Goal: Task Accomplishment & Management: Complete application form

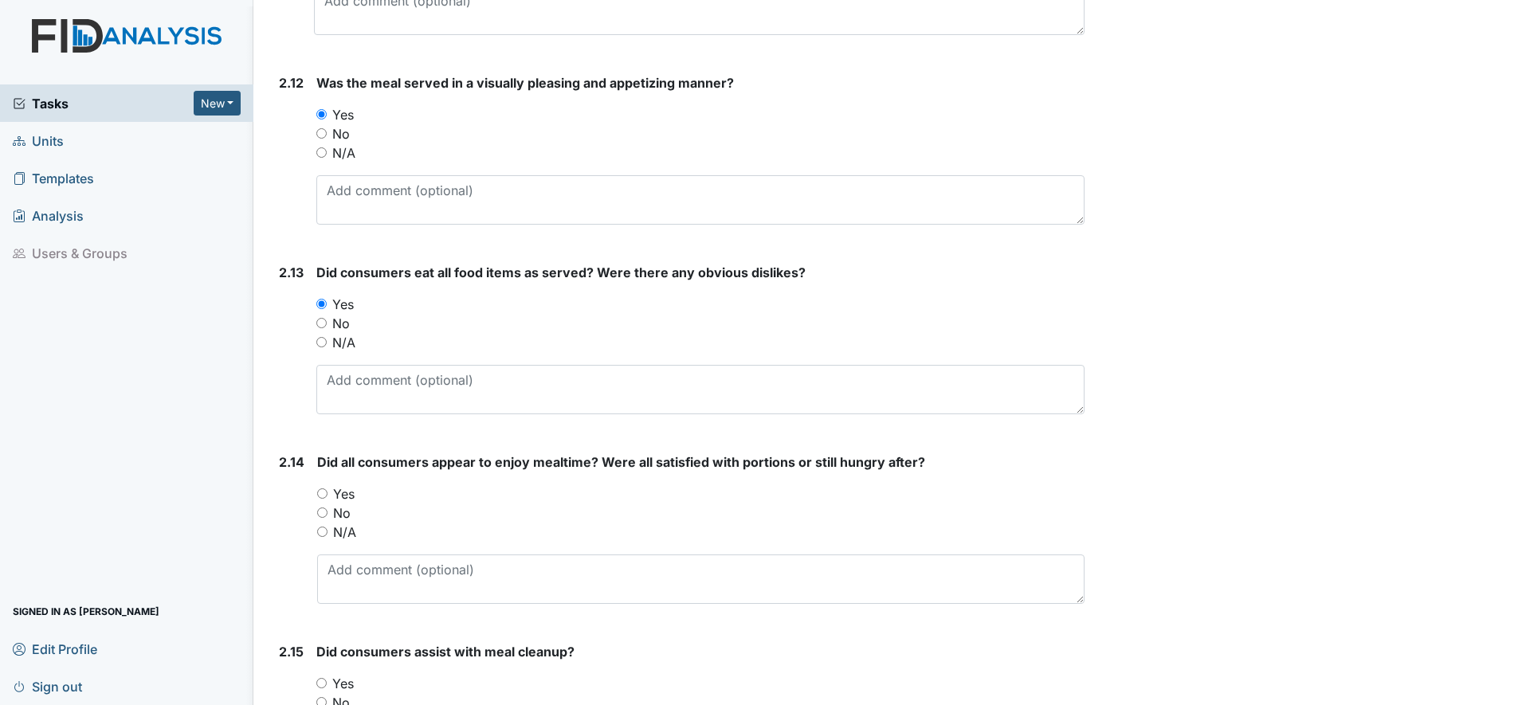
scroll to position [3288, 0]
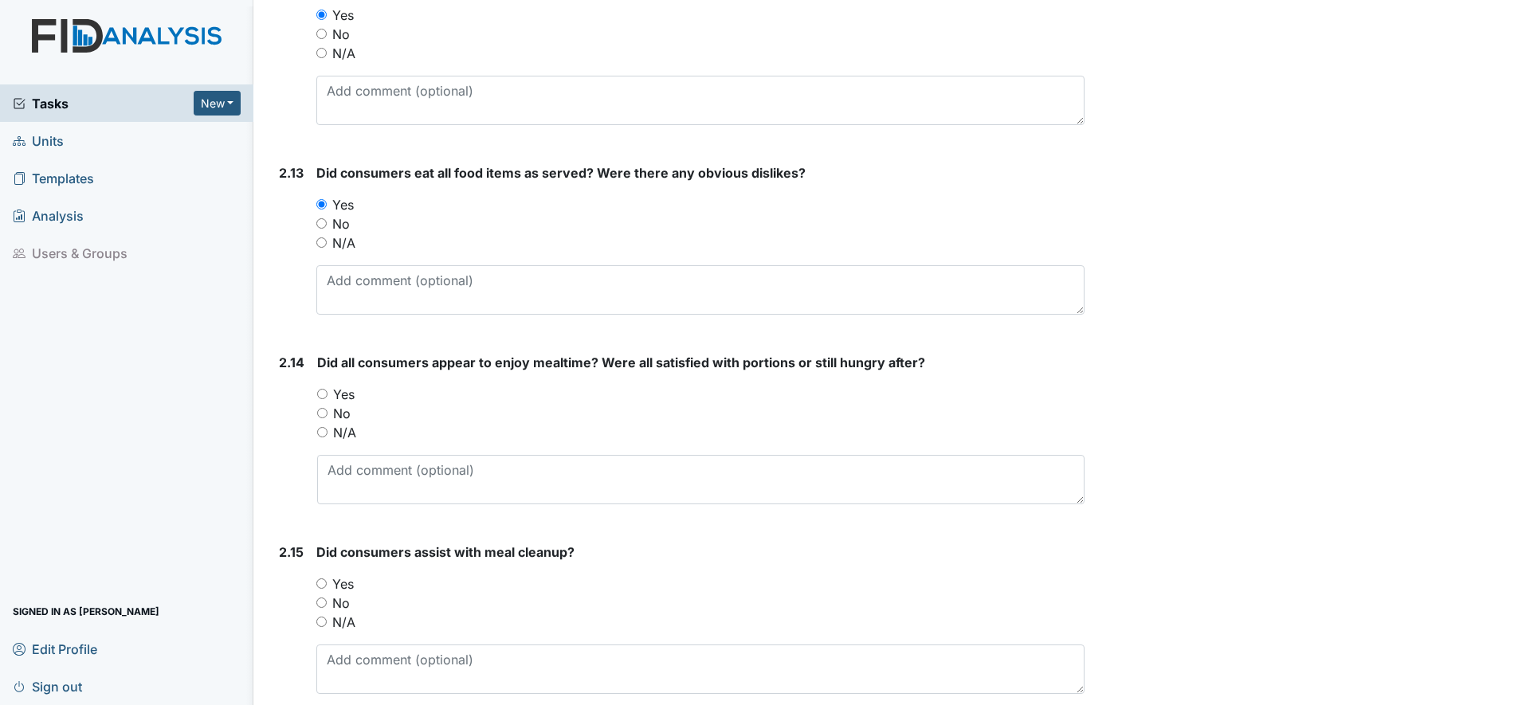
click at [320, 391] on input "Yes" at bounding box center [322, 394] width 10 height 10
radio input "true"
click at [319, 587] on input "Yes" at bounding box center [321, 584] width 10 height 10
radio input "true"
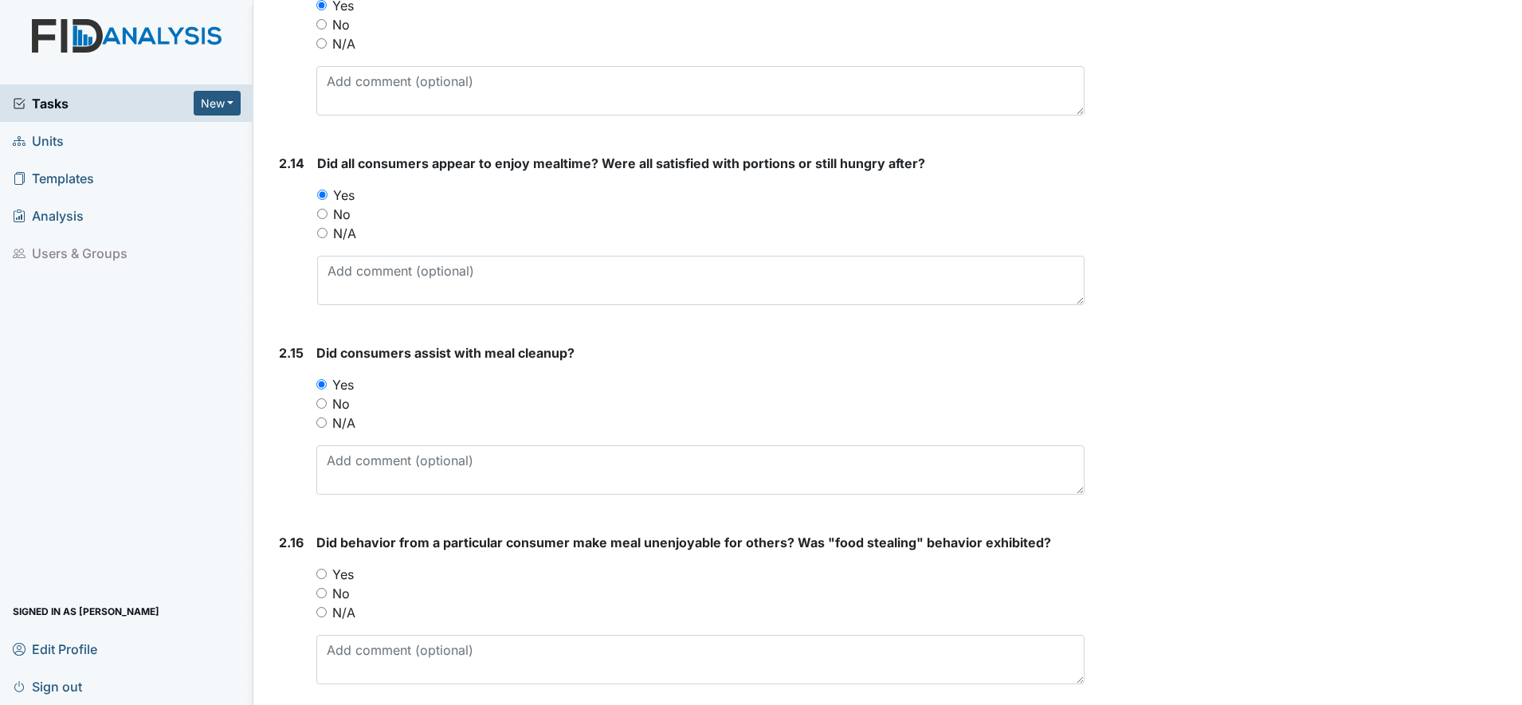
scroll to position [3587, 0]
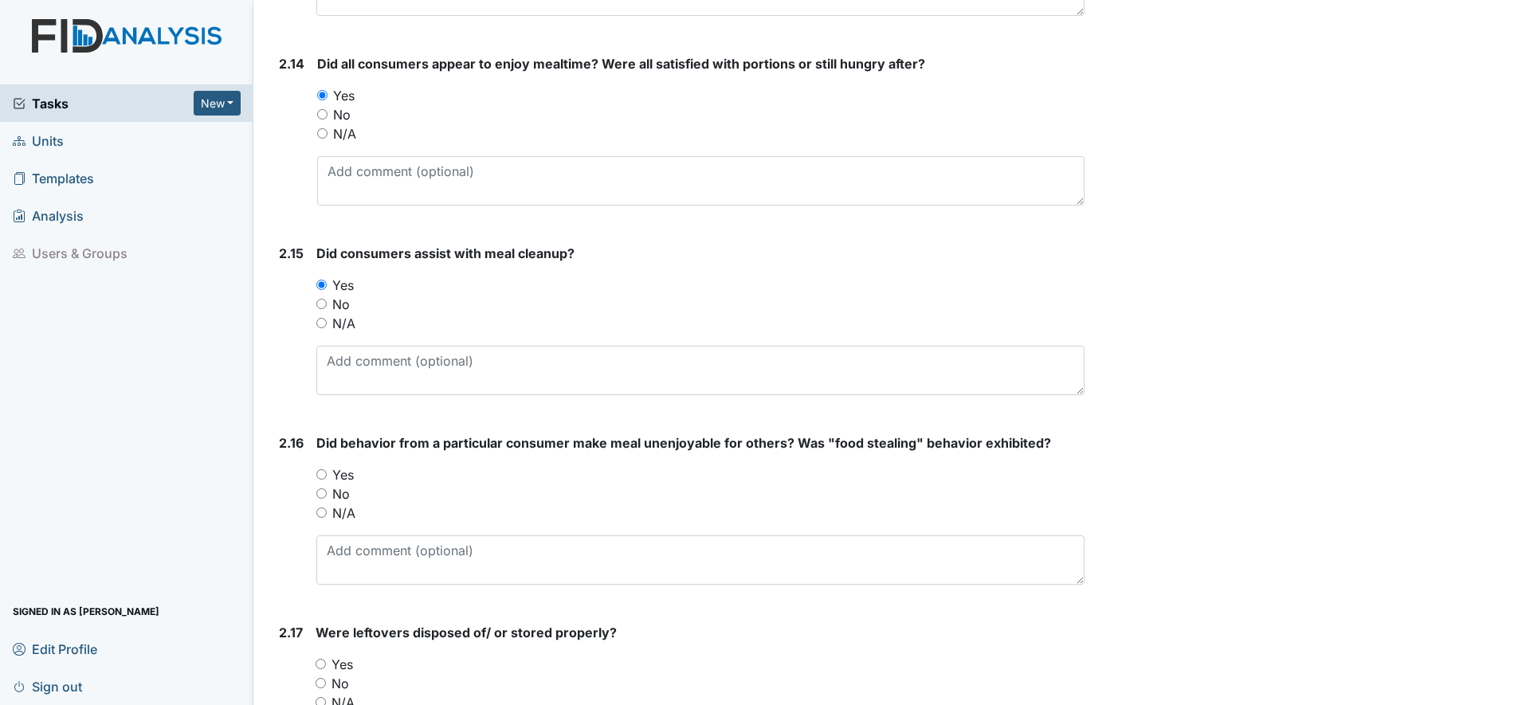
click at [318, 493] on input "No" at bounding box center [321, 494] width 10 height 10
radio input "true"
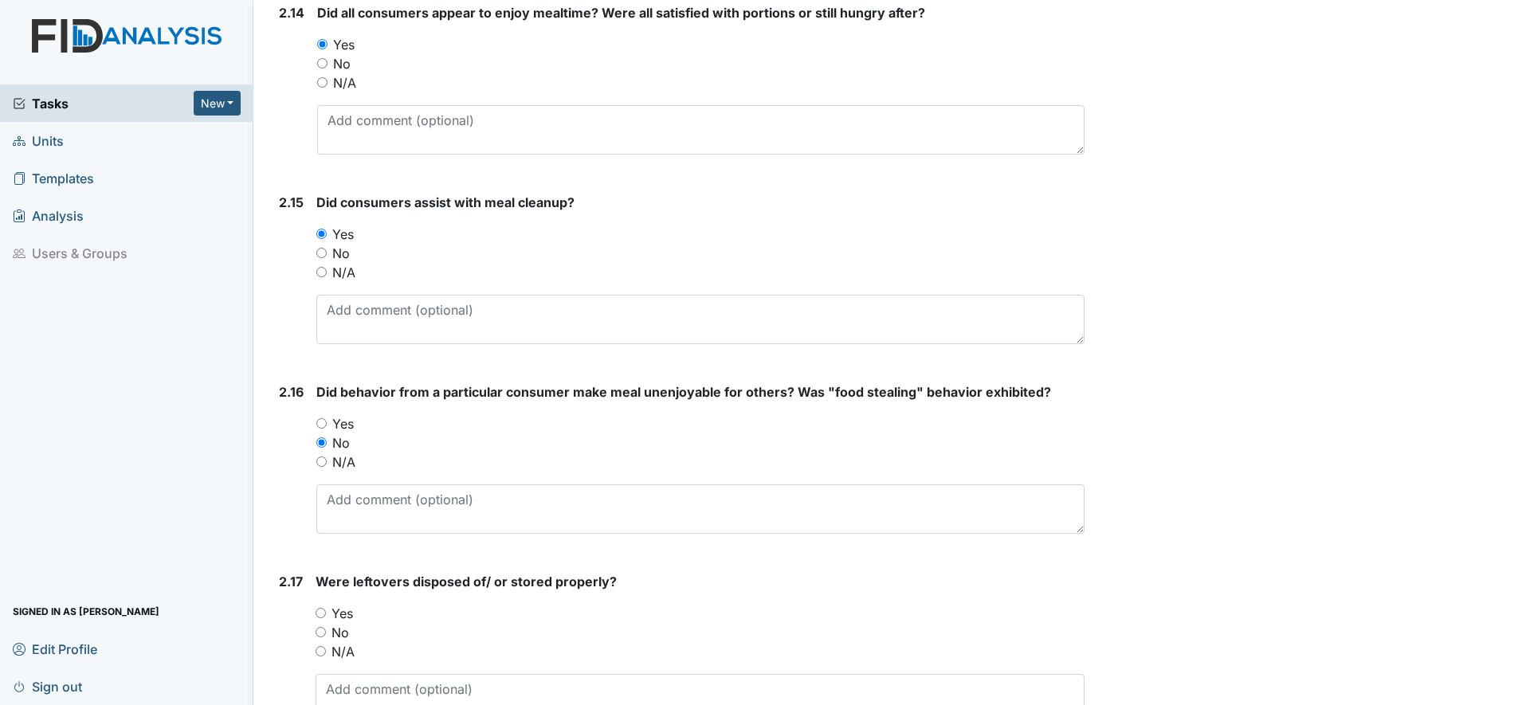
scroll to position [3687, 0]
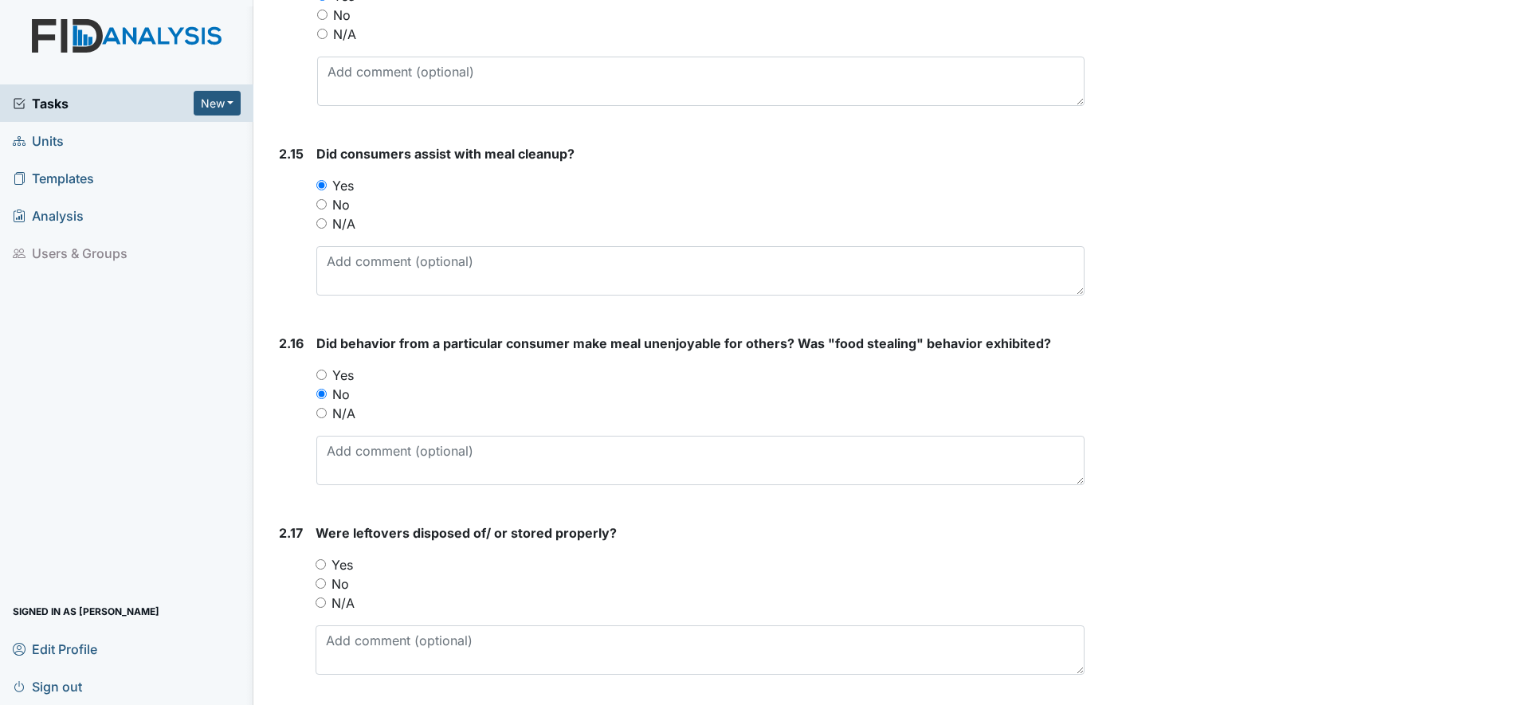
click at [320, 566] on input "Yes" at bounding box center [321, 565] width 10 height 10
radio input "true"
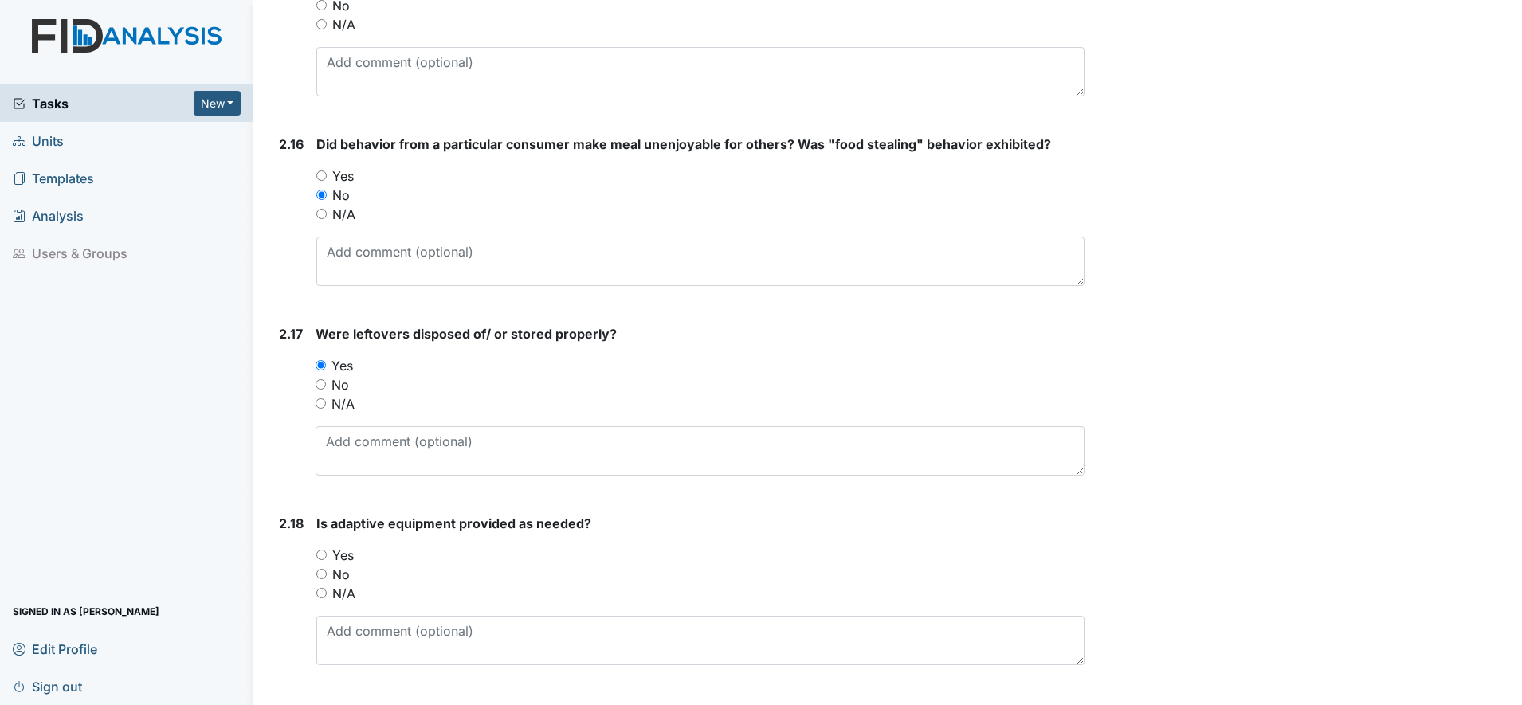
scroll to position [3985, 0]
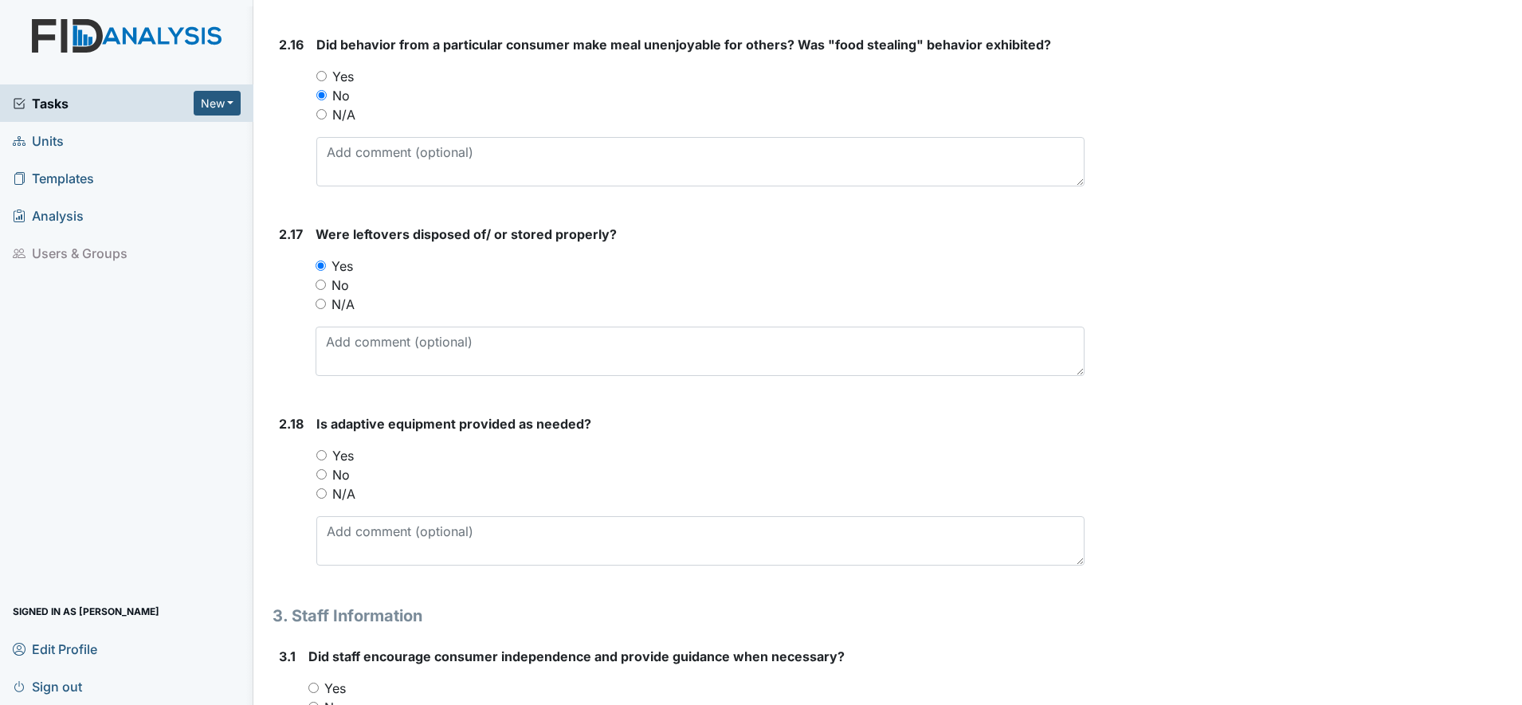
click at [328, 457] on div "Yes" at bounding box center [700, 455] width 768 height 19
click at [326, 457] on input "Yes" at bounding box center [321, 455] width 10 height 10
radio input "true"
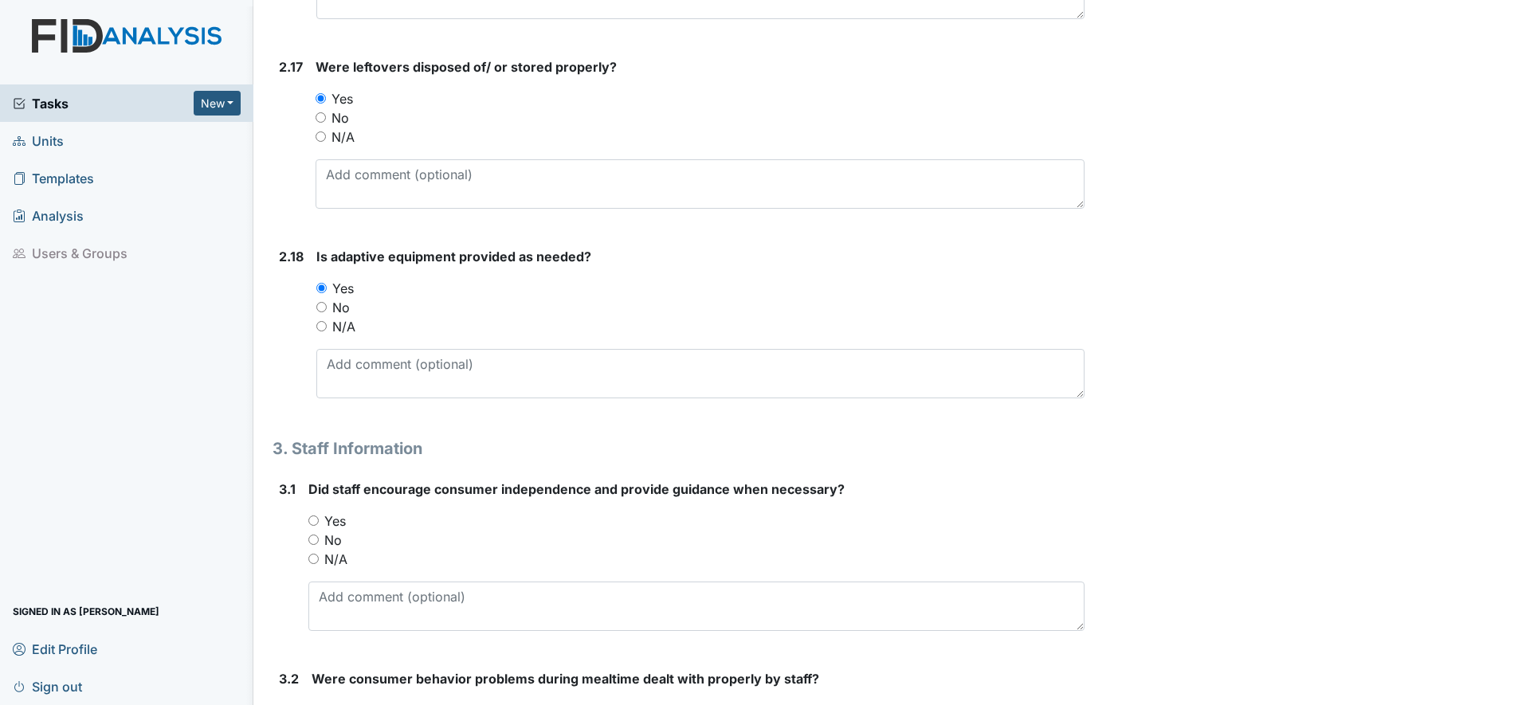
scroll to position [4185, 0]
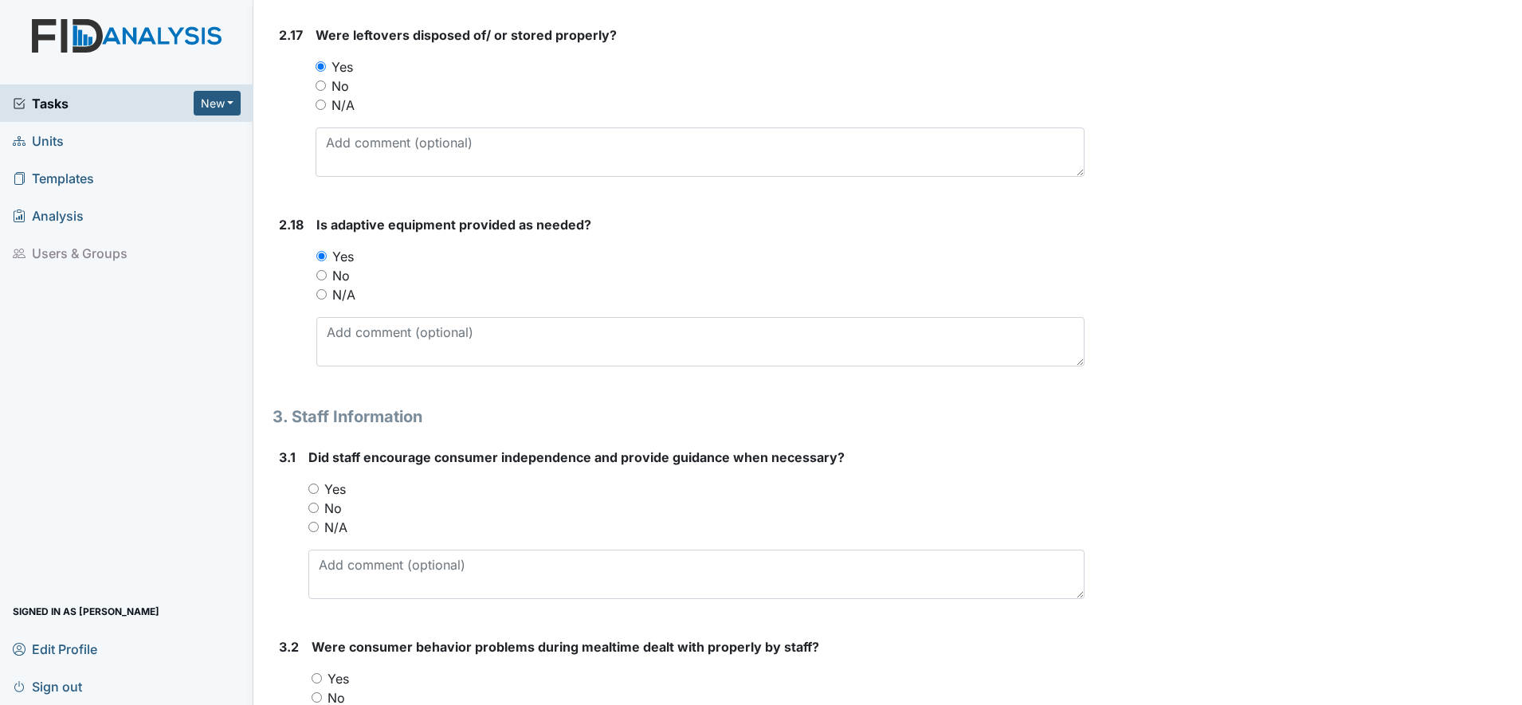
click at [313, 489] on input "Yes" at bounding box center [313, 489] width 10 height 10
radio input "true"
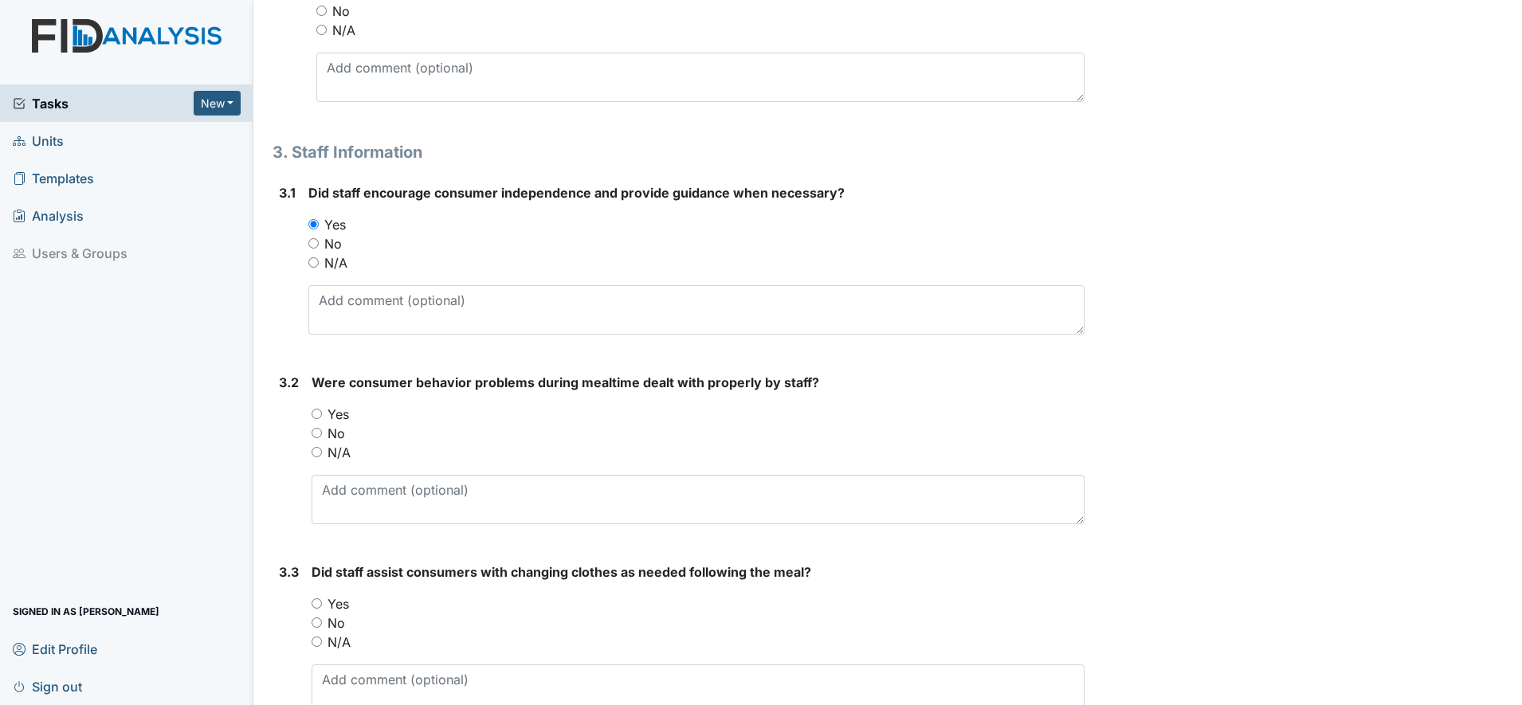
scroll to position [4484, 0]
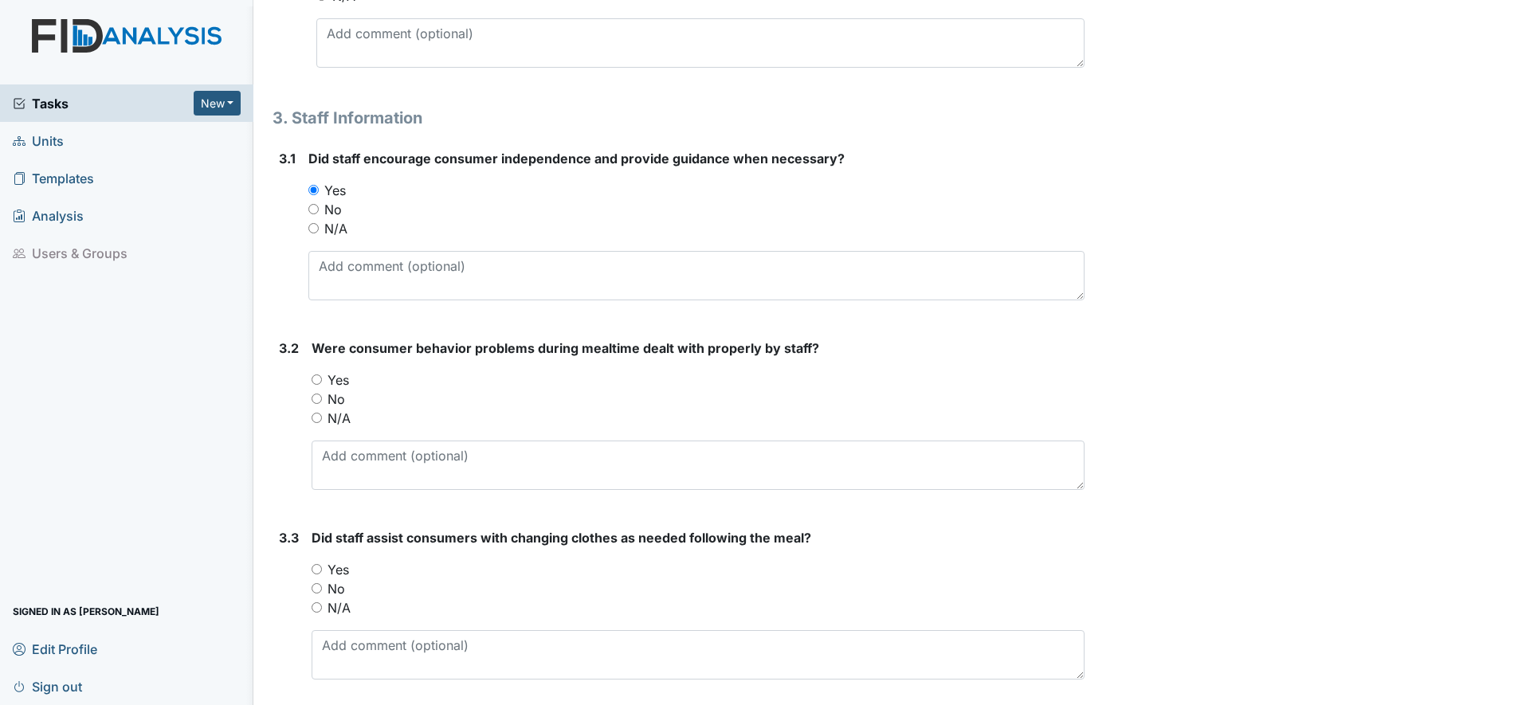
click at [316, 378] on input "Yes" at bounding box center [317, 380] width 10 height 10
radio input "true"
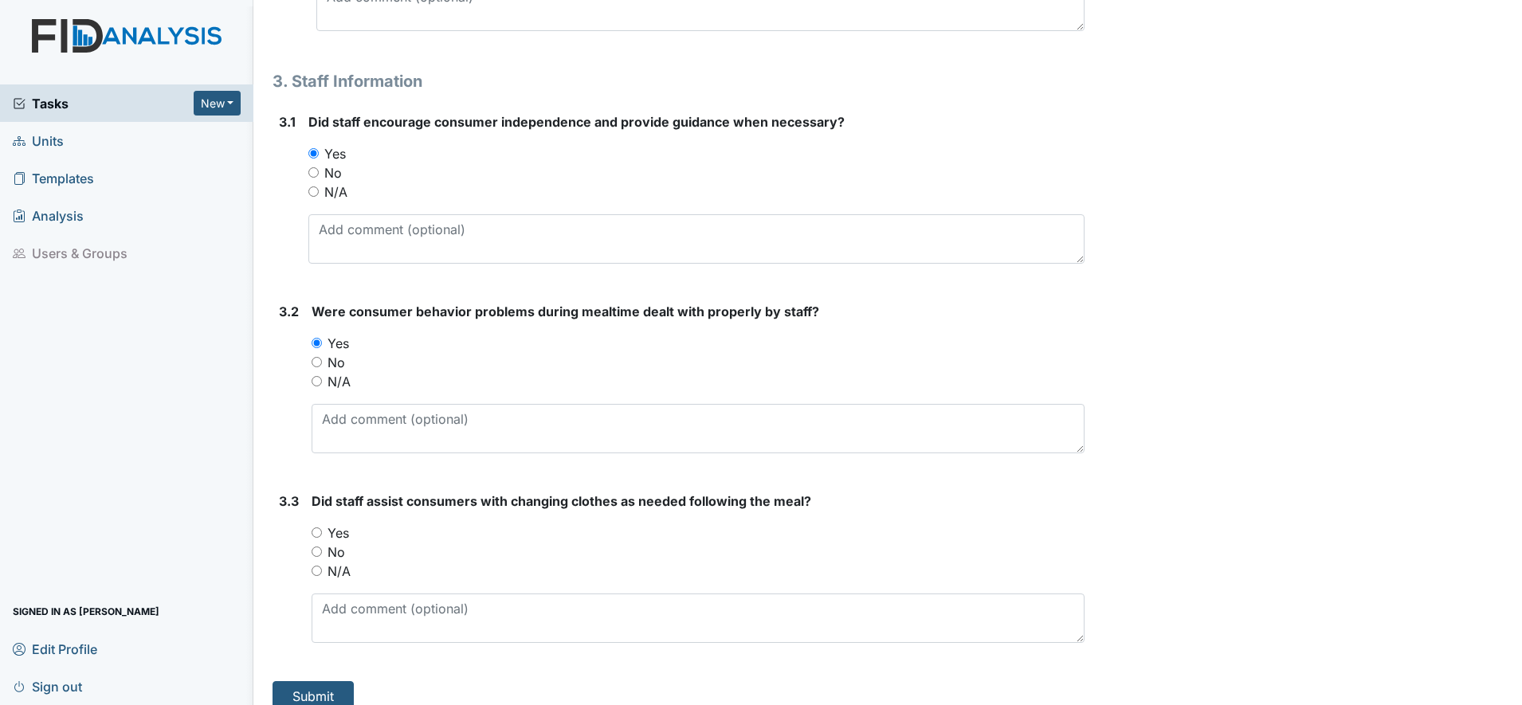
scroll to position [4539, 0]
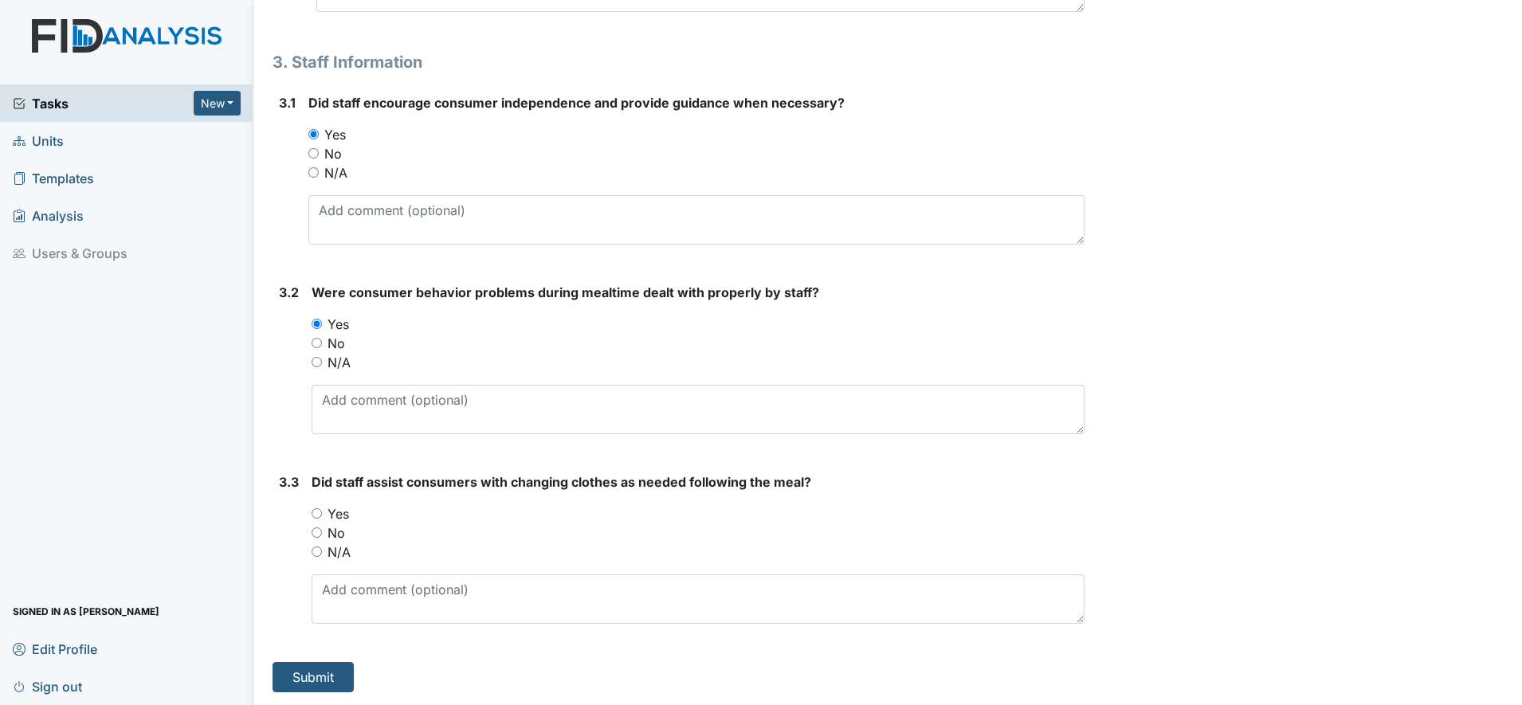
click at [314, 514] on input "Yes" at bounding box center [317, 514] width 10 height 10
radio input "true"
click at [318, 673] on button "Submit" at bounding box center [313, 677] width 81 height 30
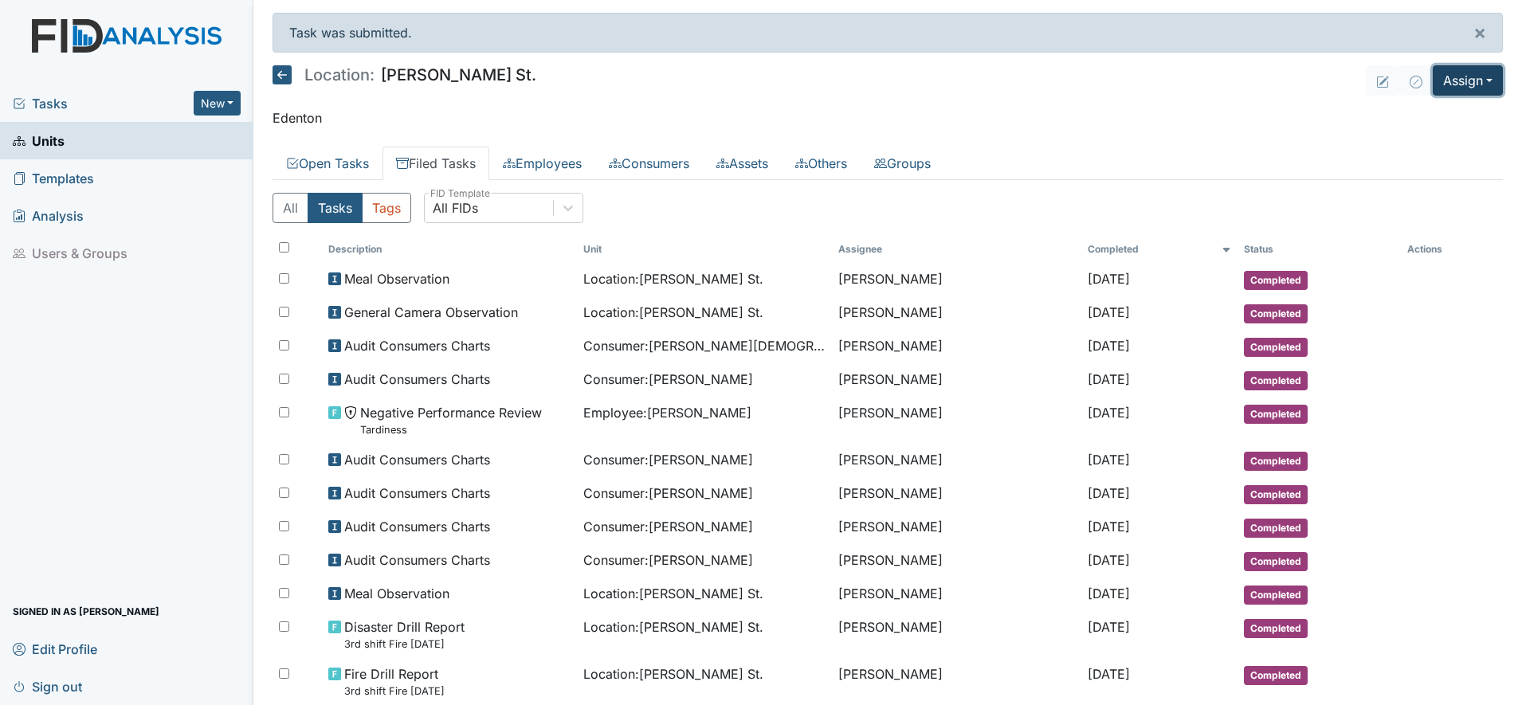
click at [1474, 82] on button "Assign" at bounding box center [1468, 80] width 70 height 30
click at [1413, 118] on link "Assign Form" at bounding box center [1429, 117] width 143 height 26
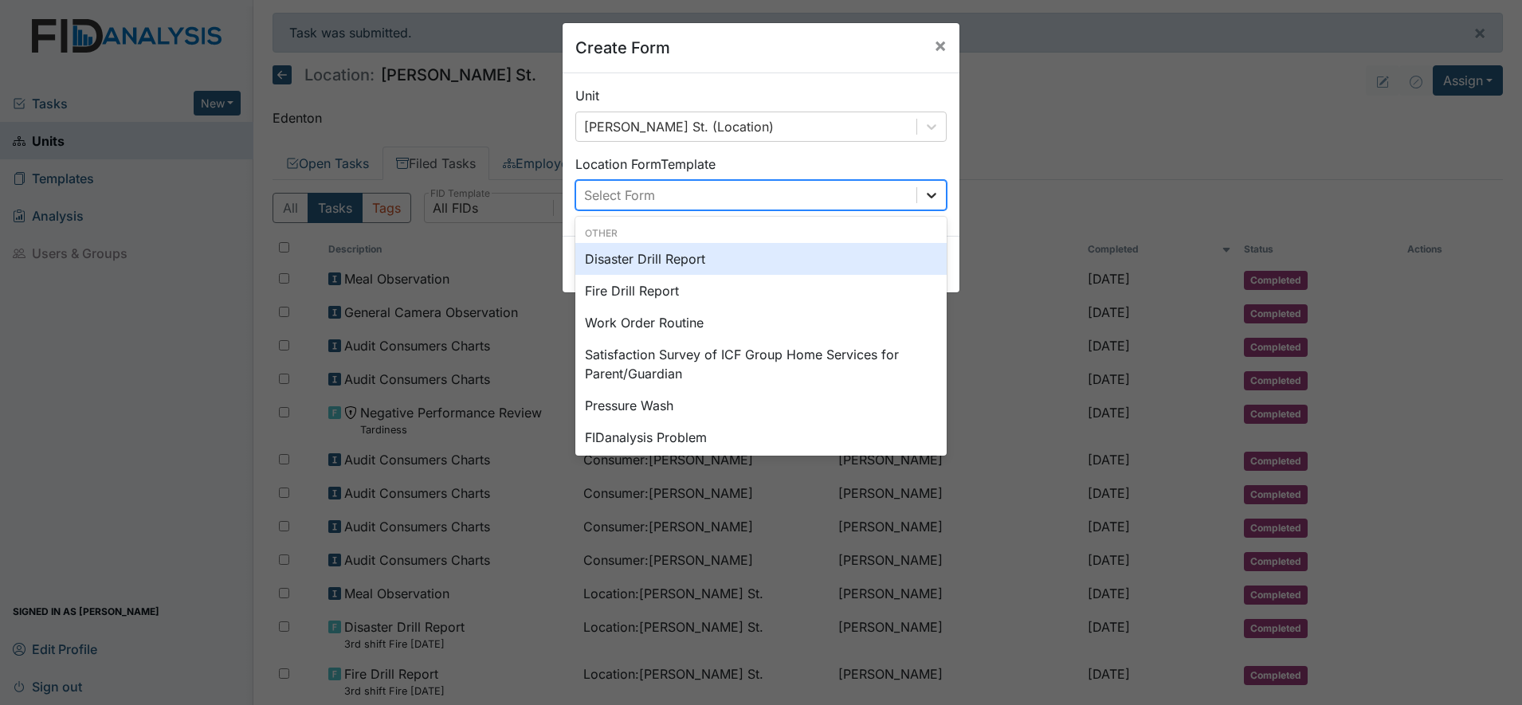
click at [924, 198] on icon at bounding box center [932, 195] width 16 height 16
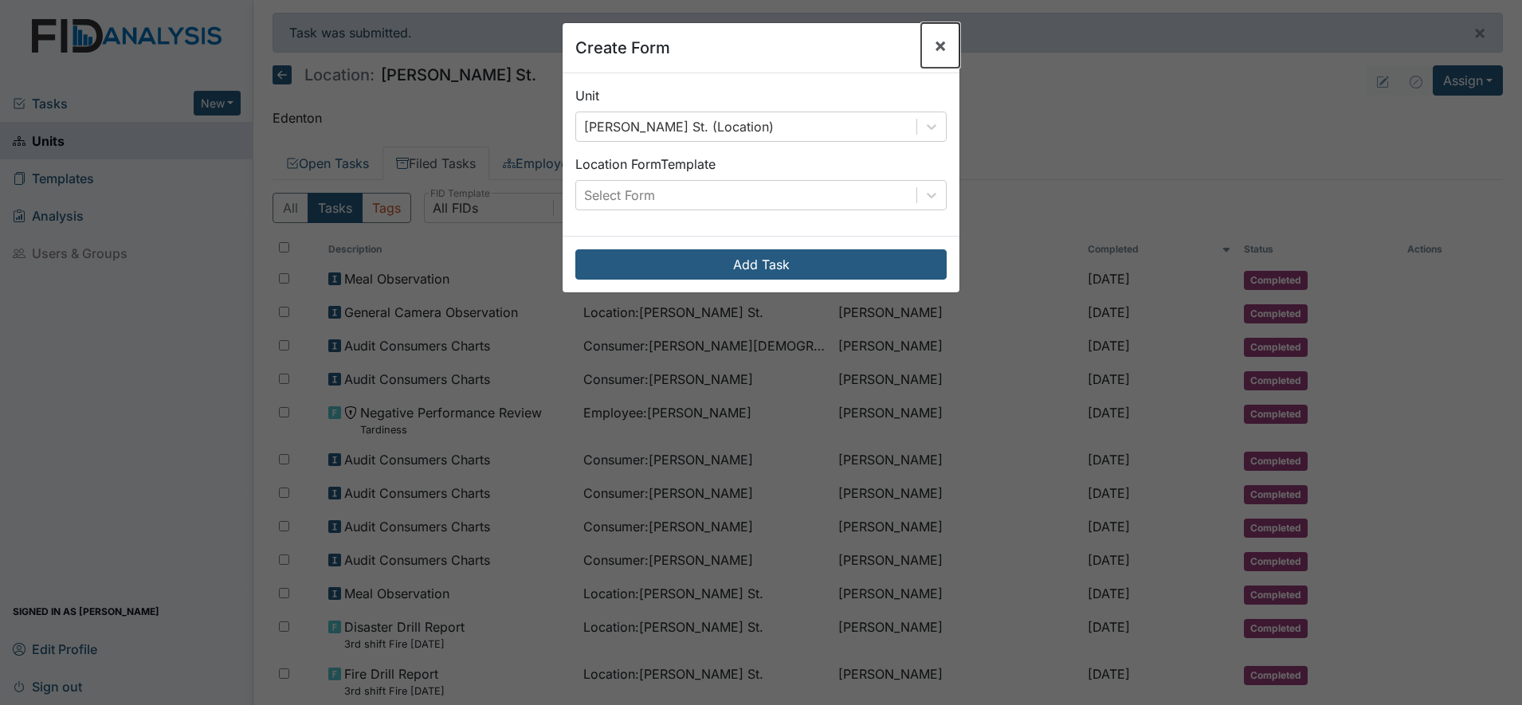
click at [935, 50] on span "×" at bounding box center [940, 44] width 13 height 23
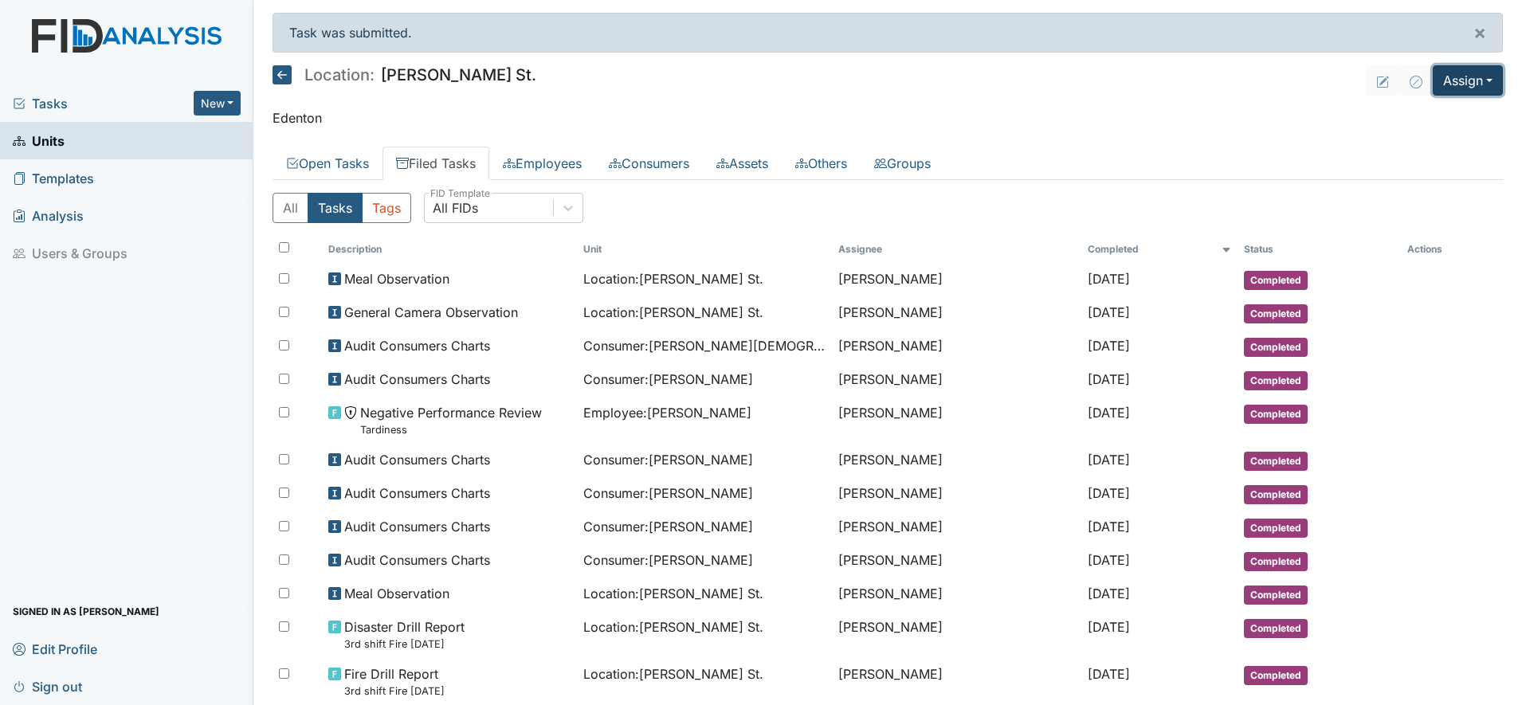
click at [1464, 82] on button "Assign" at bounding box center [1468, 80] width 70 height 30
click at [1439, 143] on link "Assign Inspection" at bounding box center [1429, 143] width 143 height 26
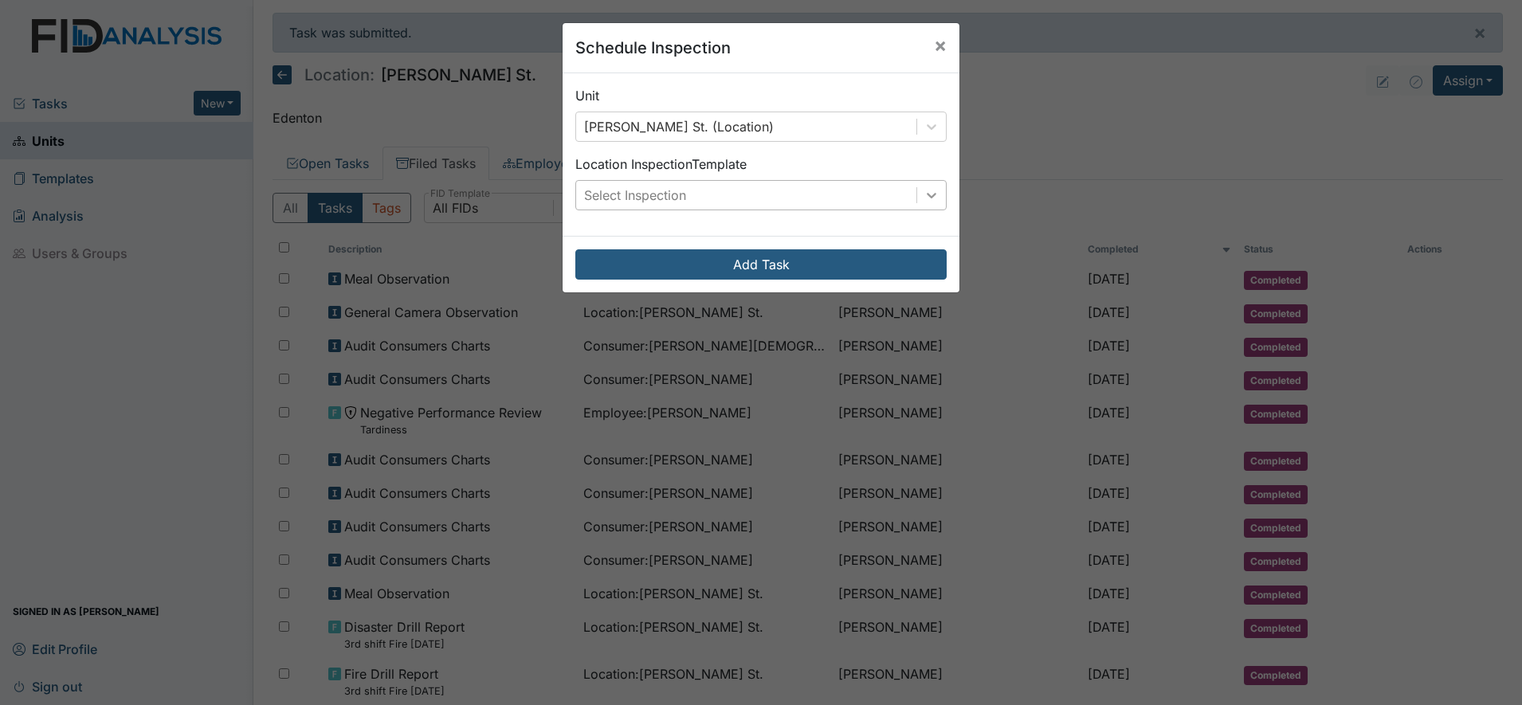
click at [928, 198] on icon at bounding box center [932, 195] width 16 height 16
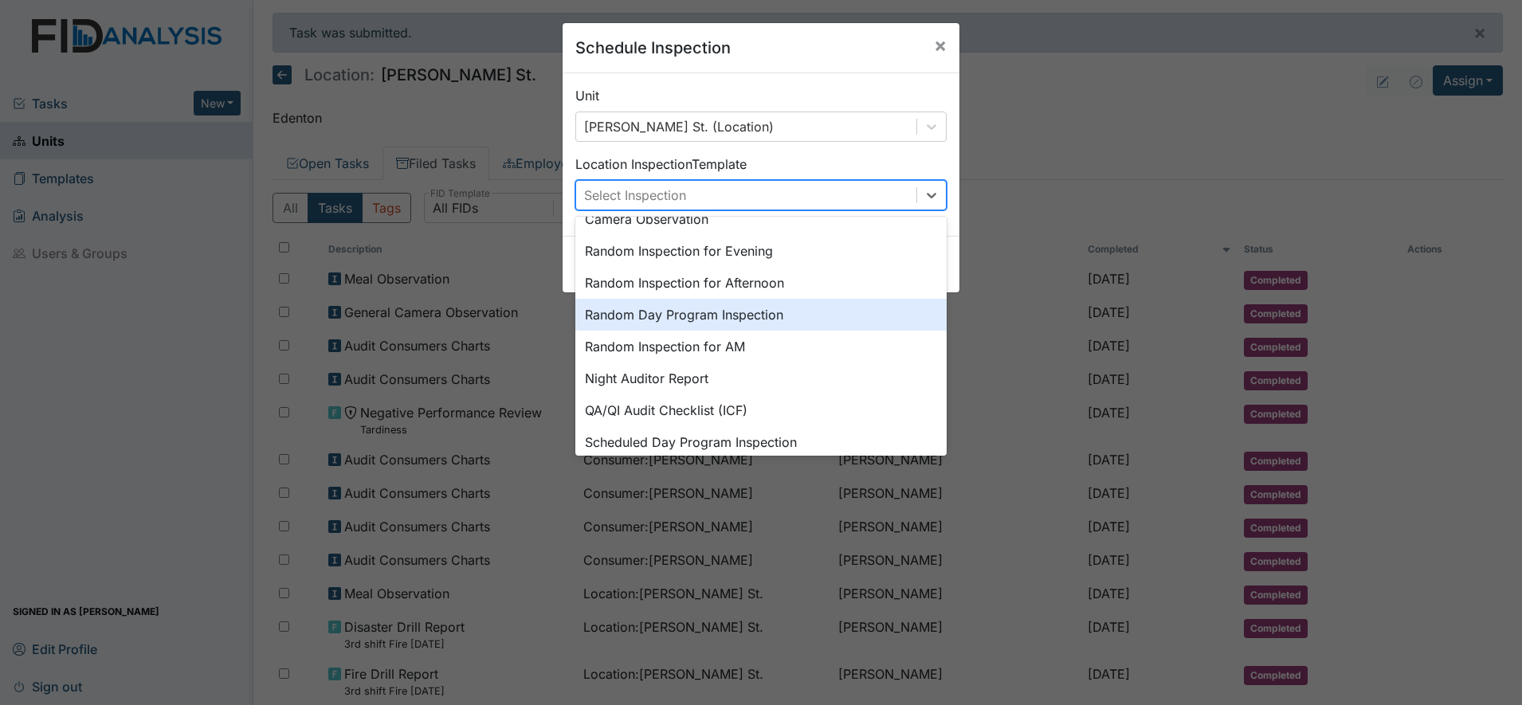
scroll to position [275, 0]
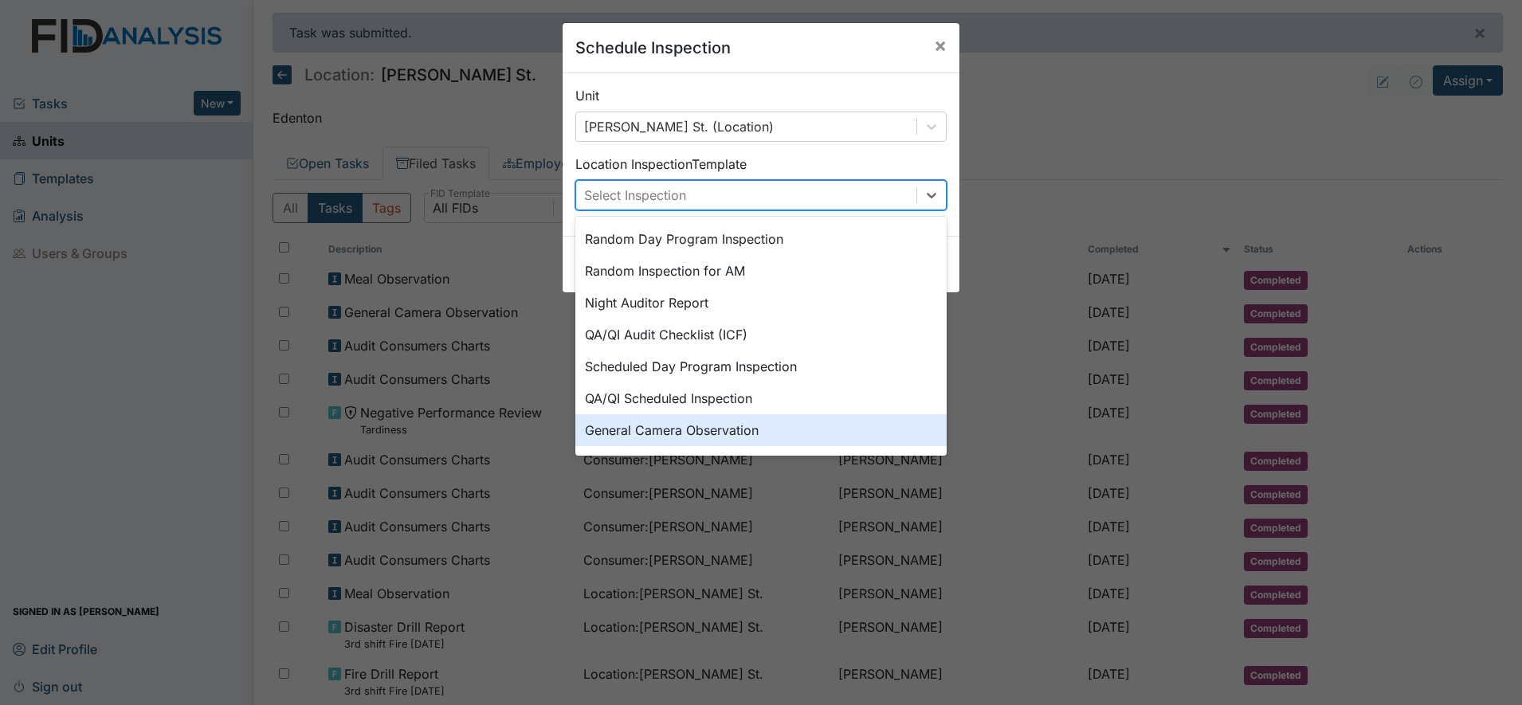
click at [695, 430] on div "General Camera Observation" at bounding box center [760, 430] width 371 height 32
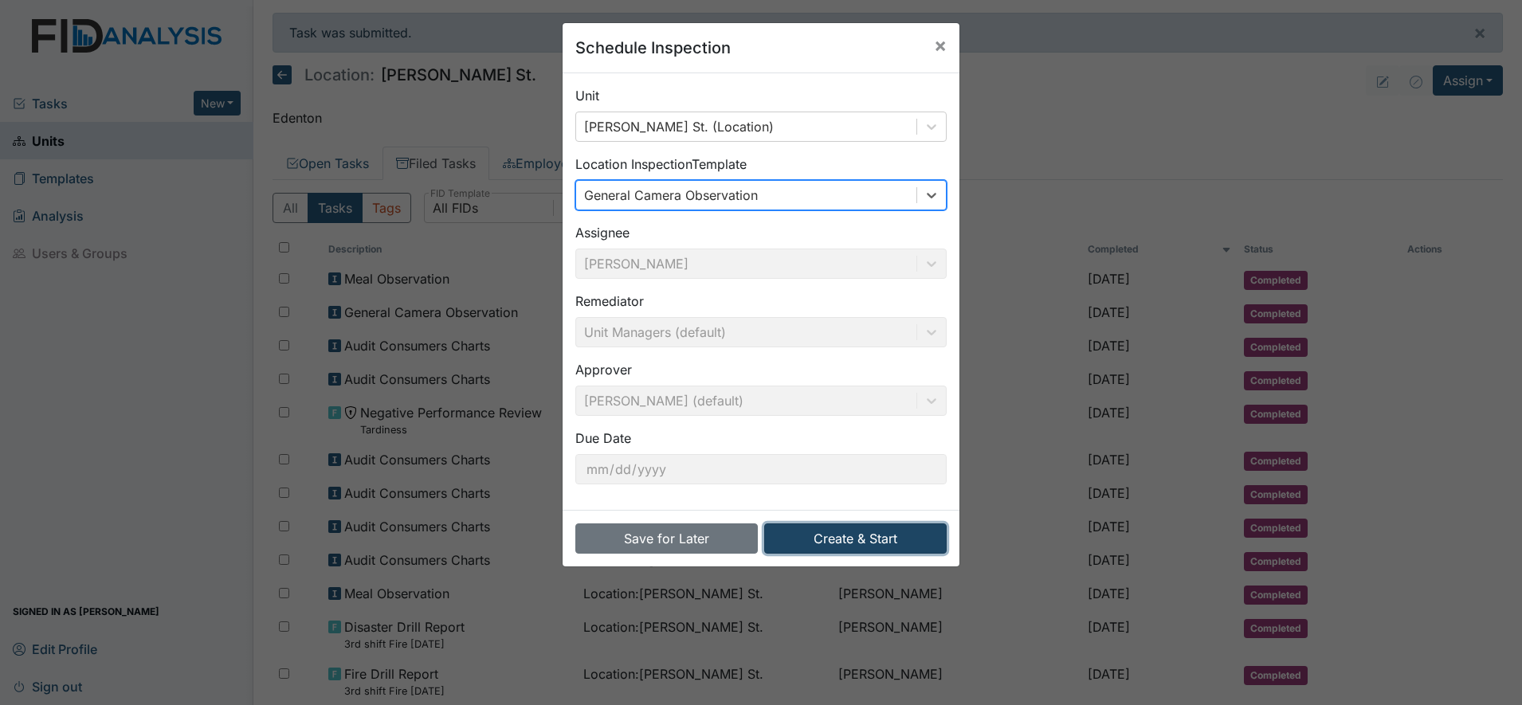
click at [862, 535] on button "Create & Start" at bounding box center [855, 539] width 183 height 30
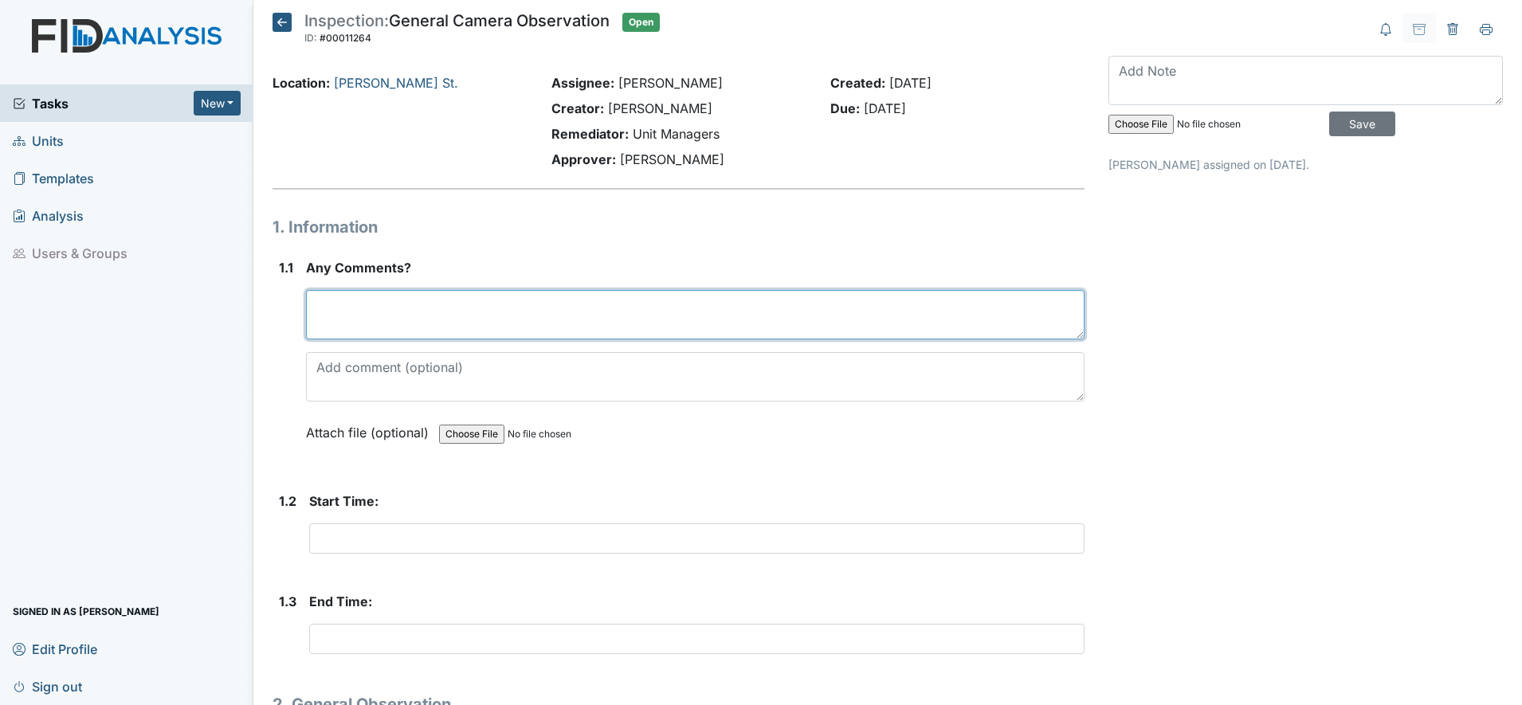
click at [332, 321] on textarea at bounding box center [695, 314] width 779 height 49
type textarea "good observation"
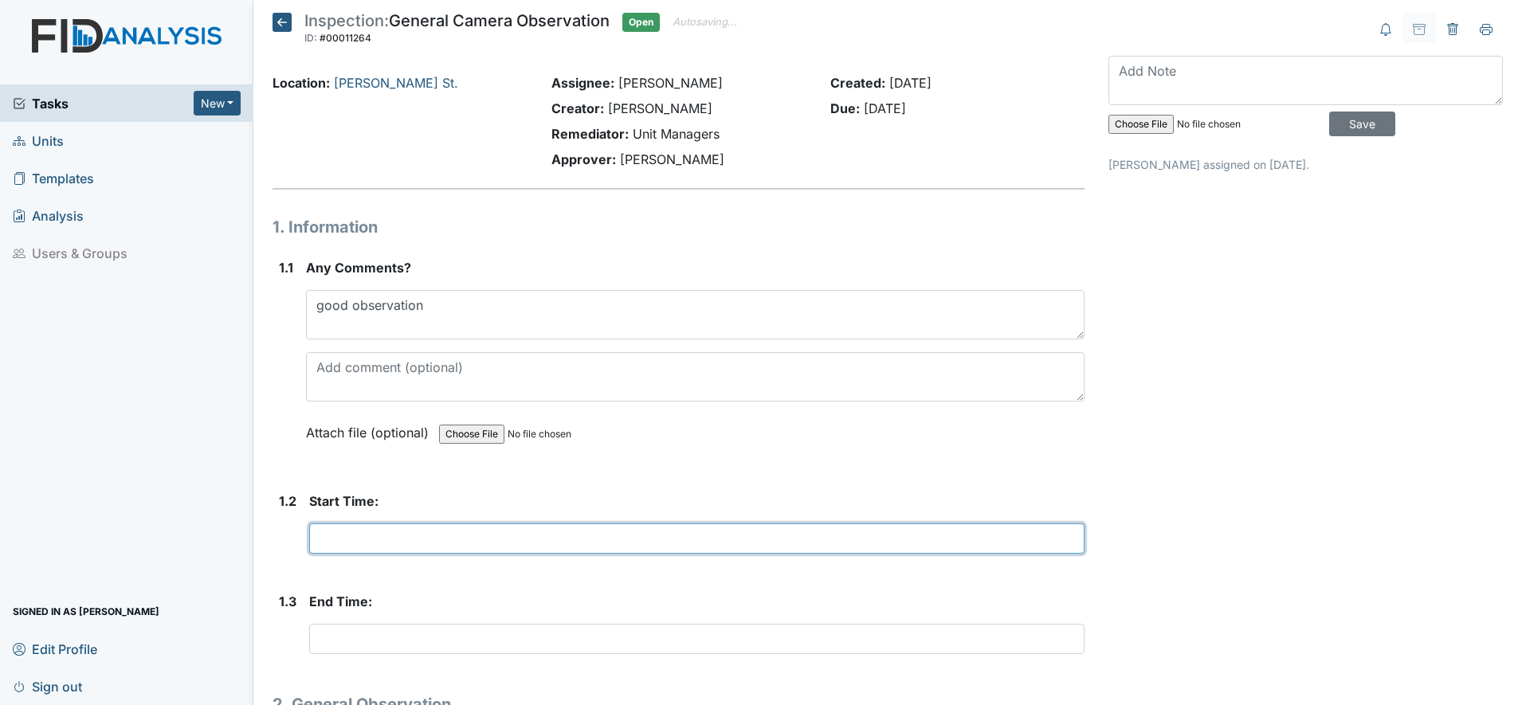
click at [320, 532] on input "text" at bounding box center [697, 539] width 776 height 30
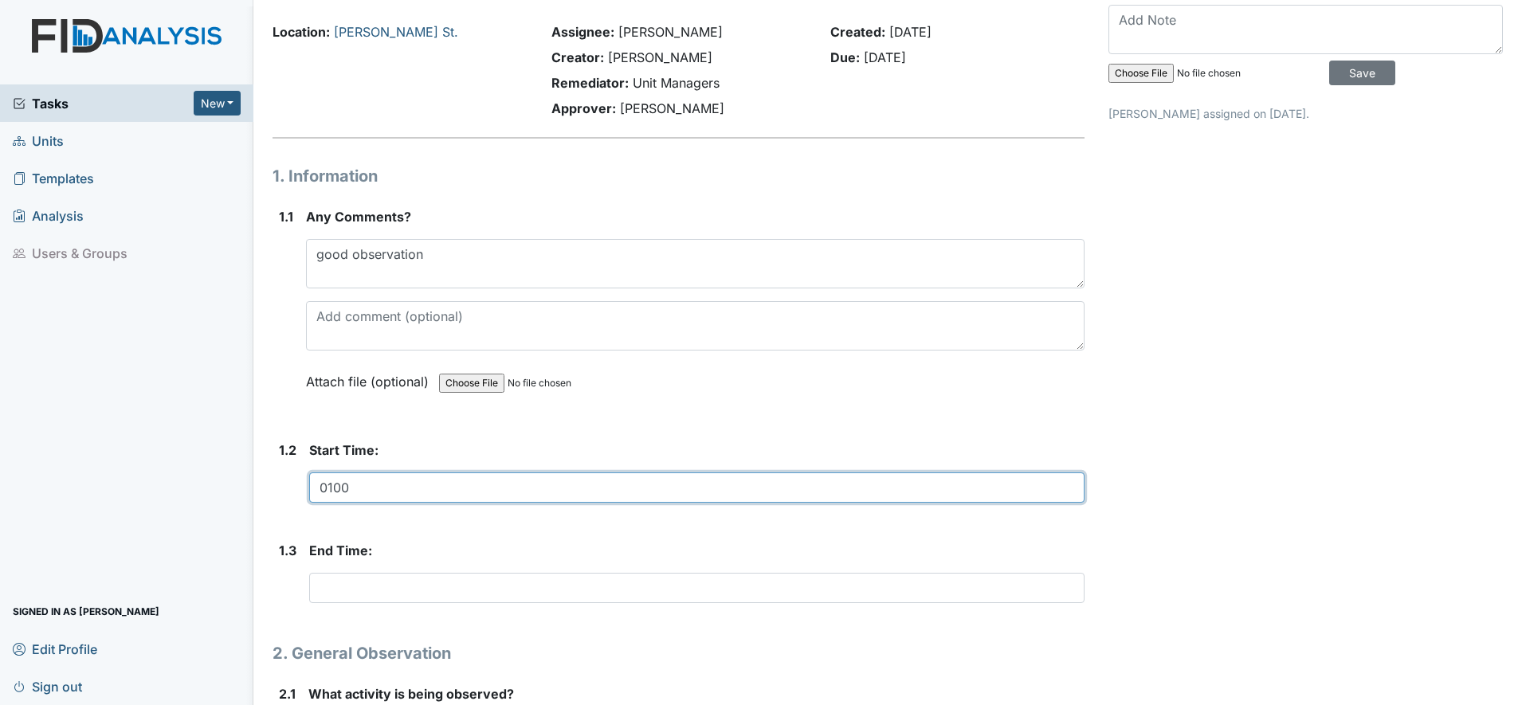
scroll to position [100, 0]
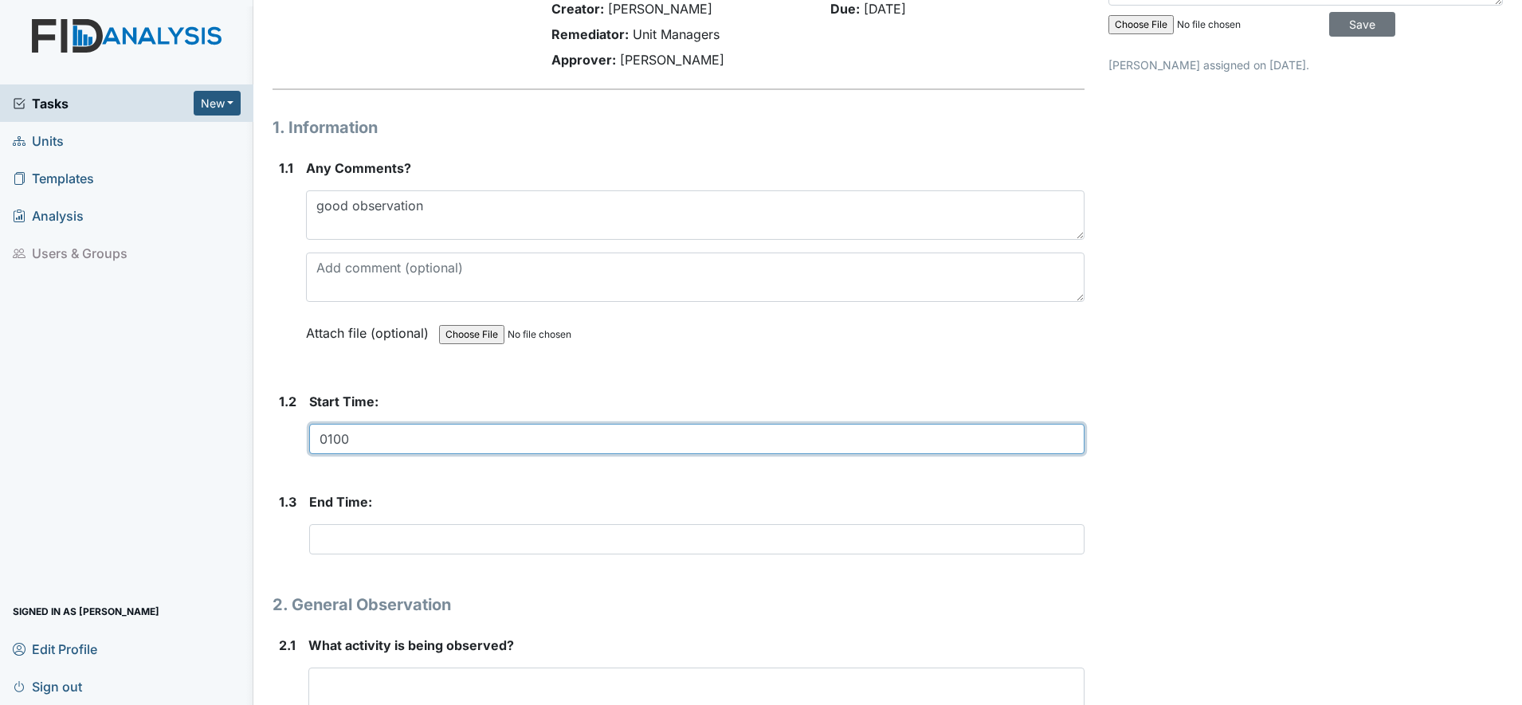
type input "0100"
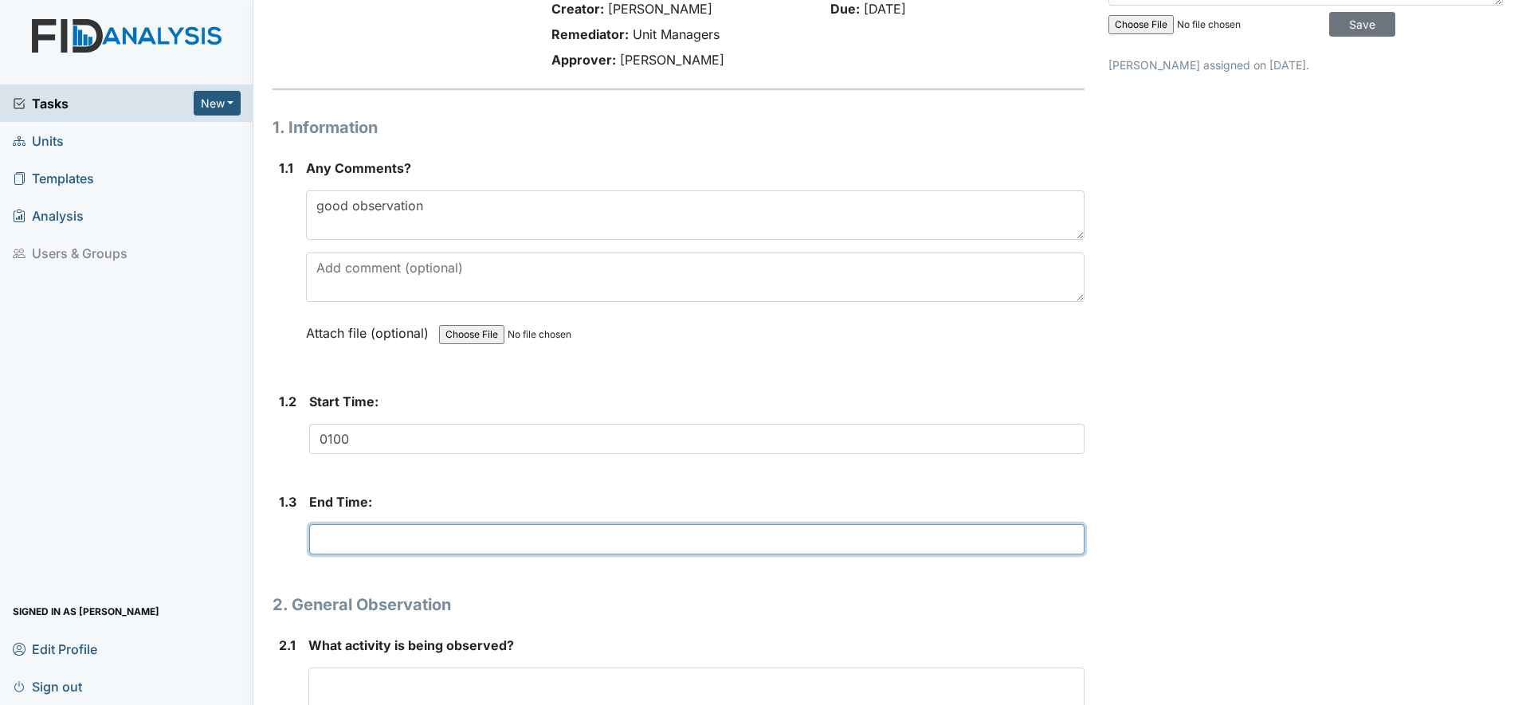
click at [336, 544] on input "text" at bounding box center [697, 539] width 776 height 30
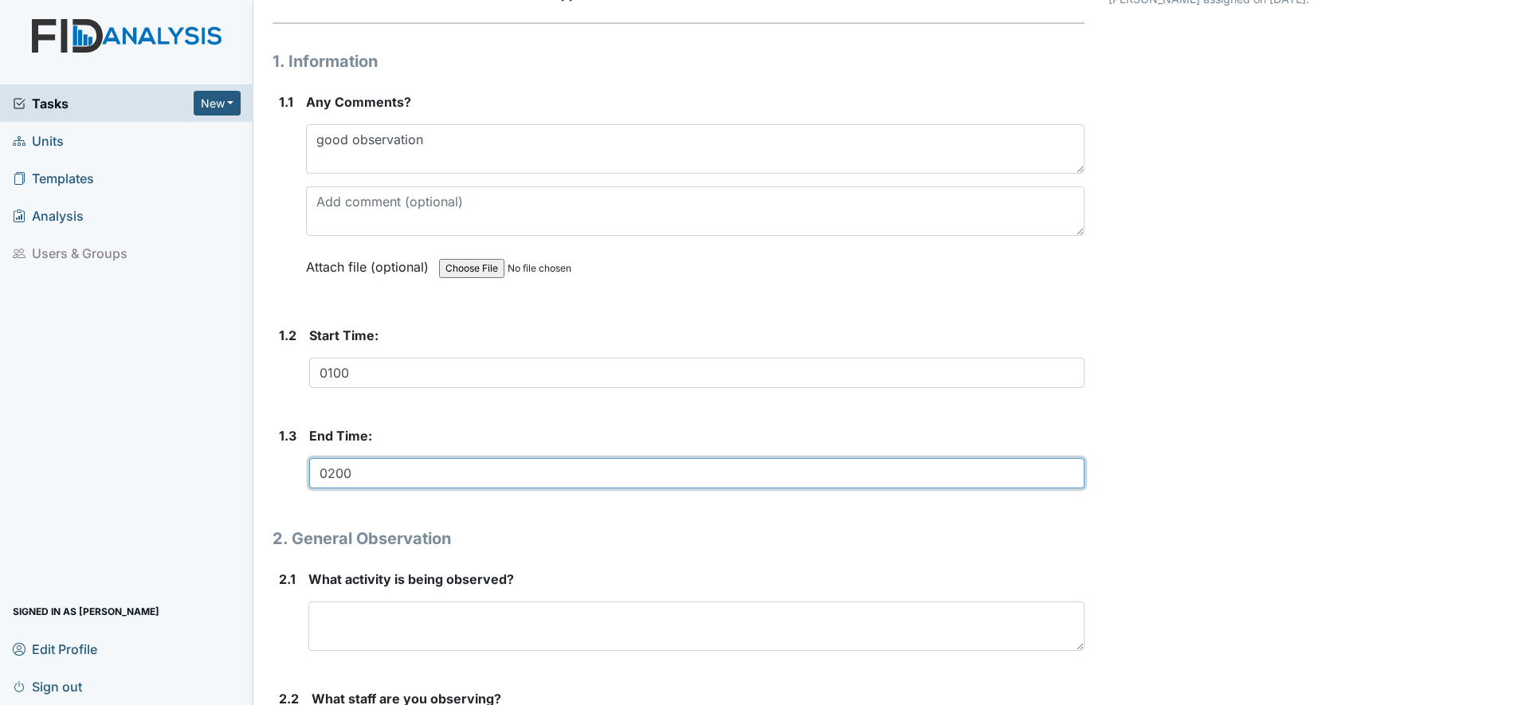
scroll to position [199, 0]
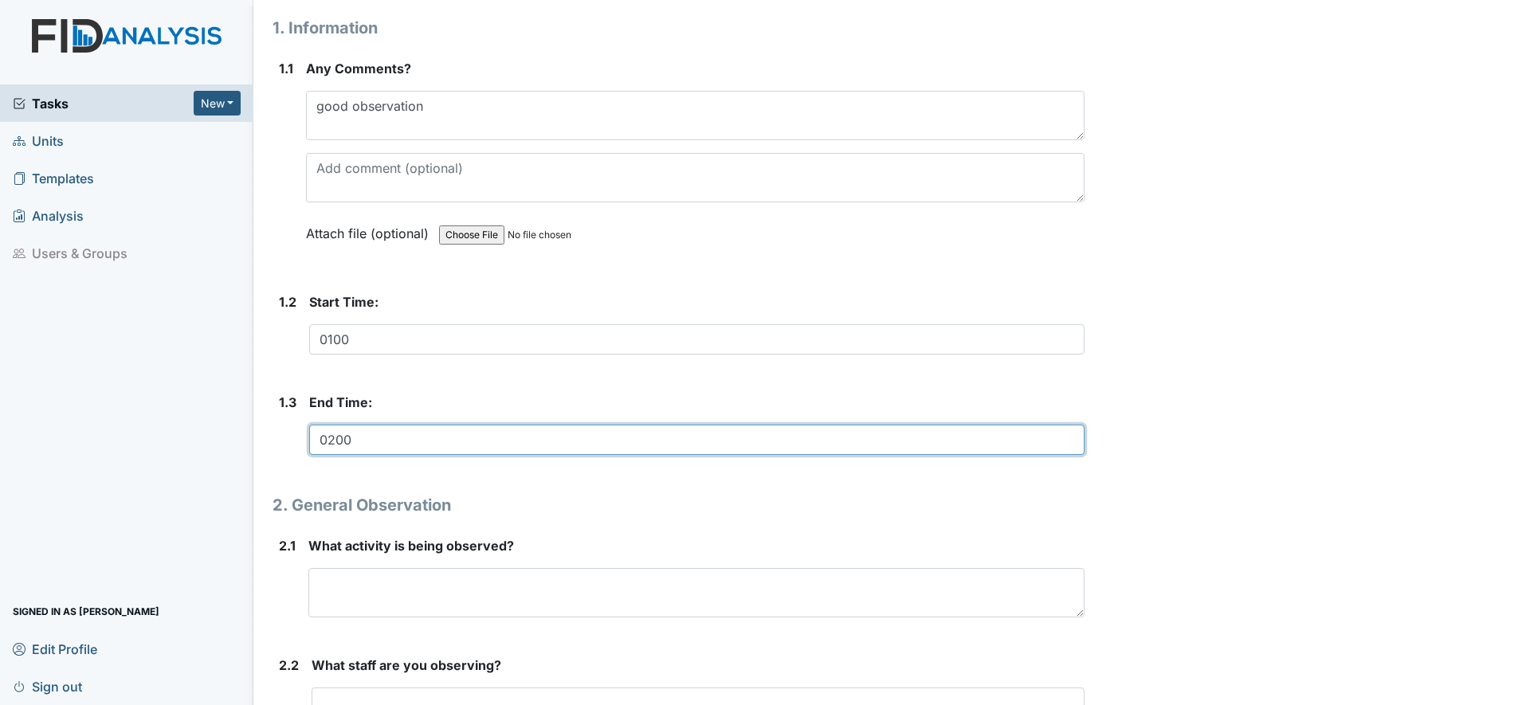
type input "0200"
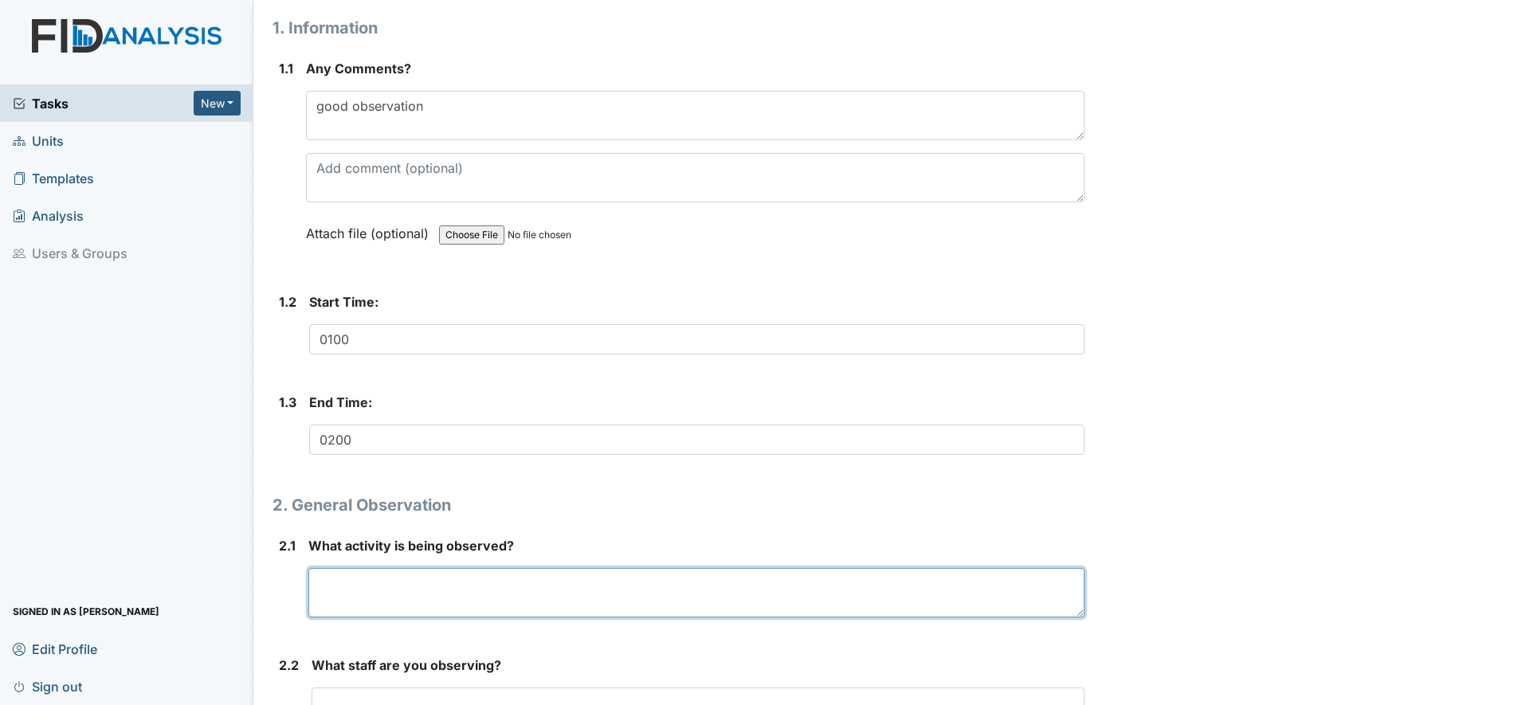
click at [354, 583] on textarea at bounding box center [696, 592] width 776 height 49
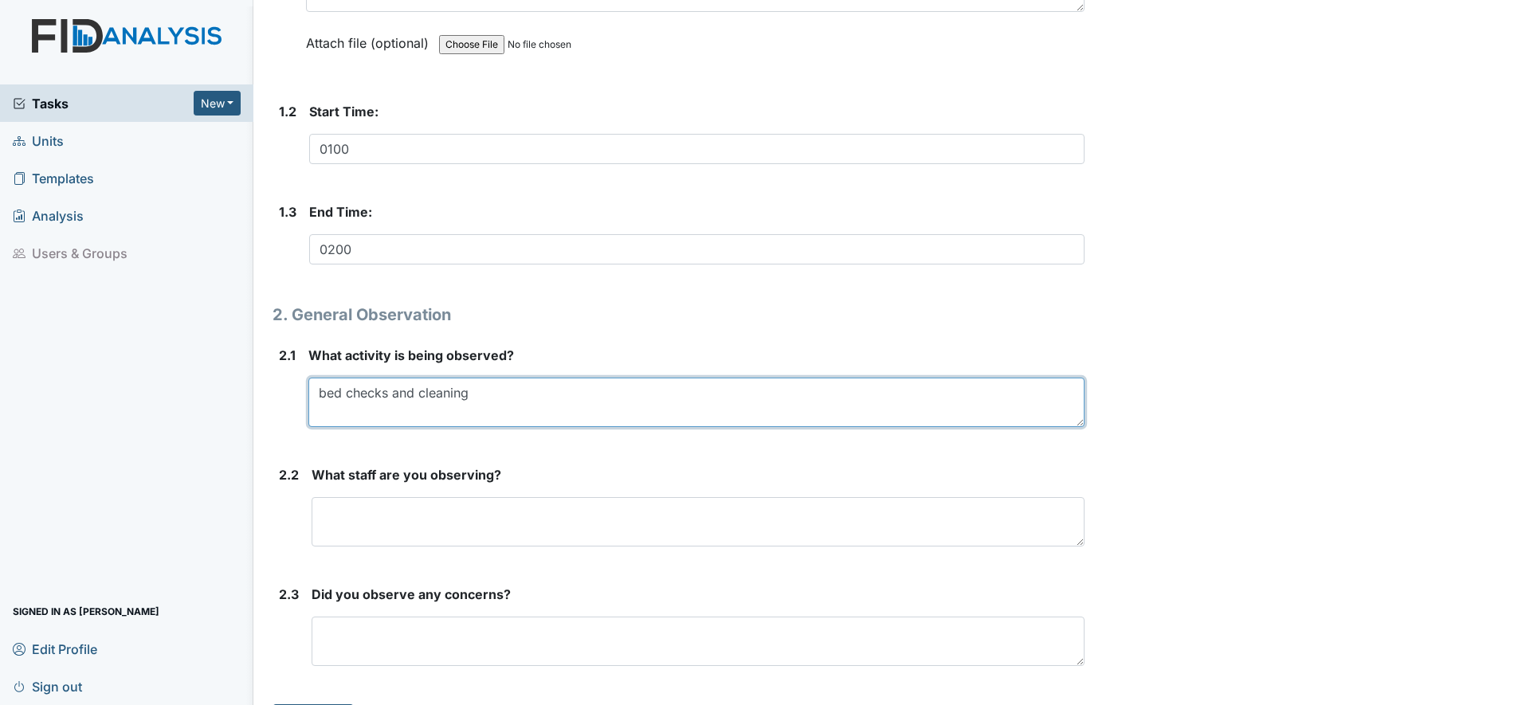
scroll to position [399, 0]
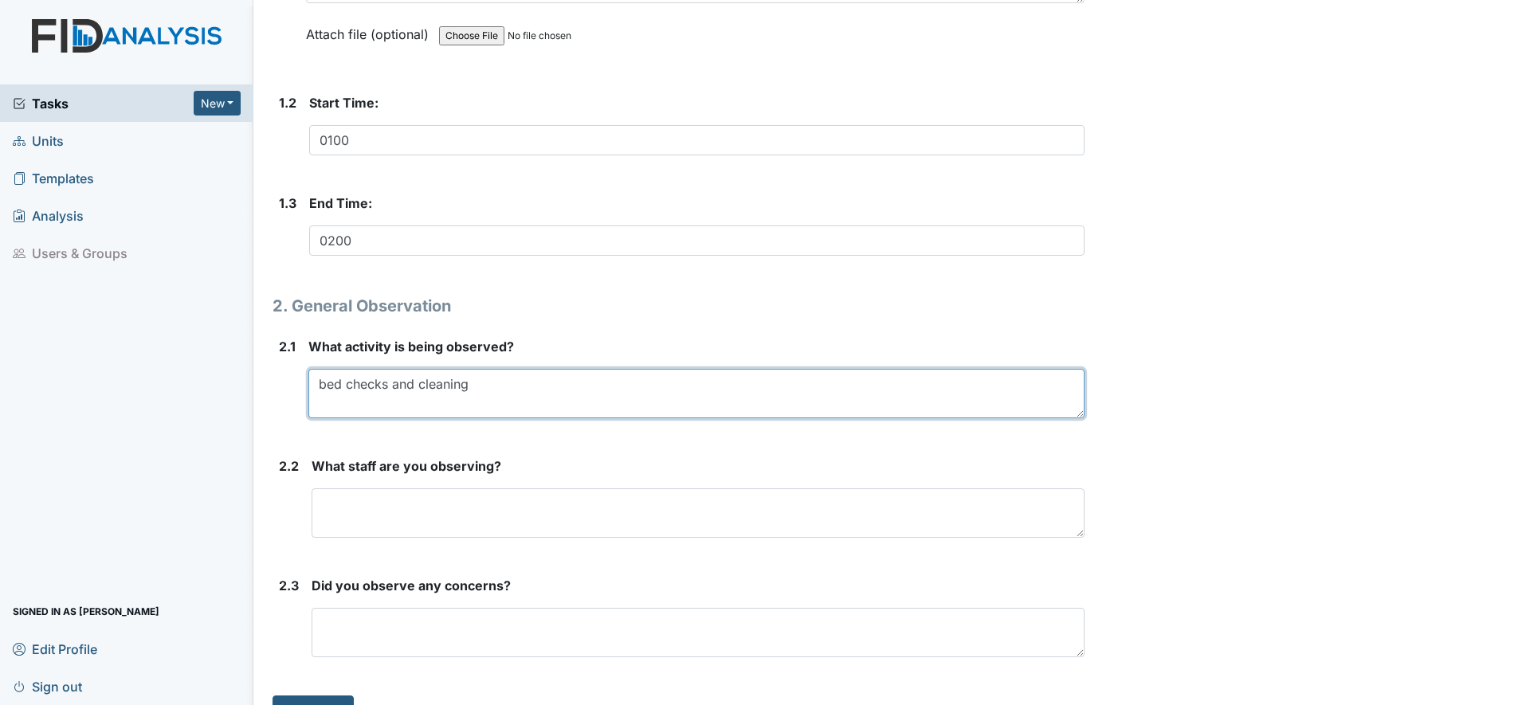
type textarea "bed checks and cleaning"
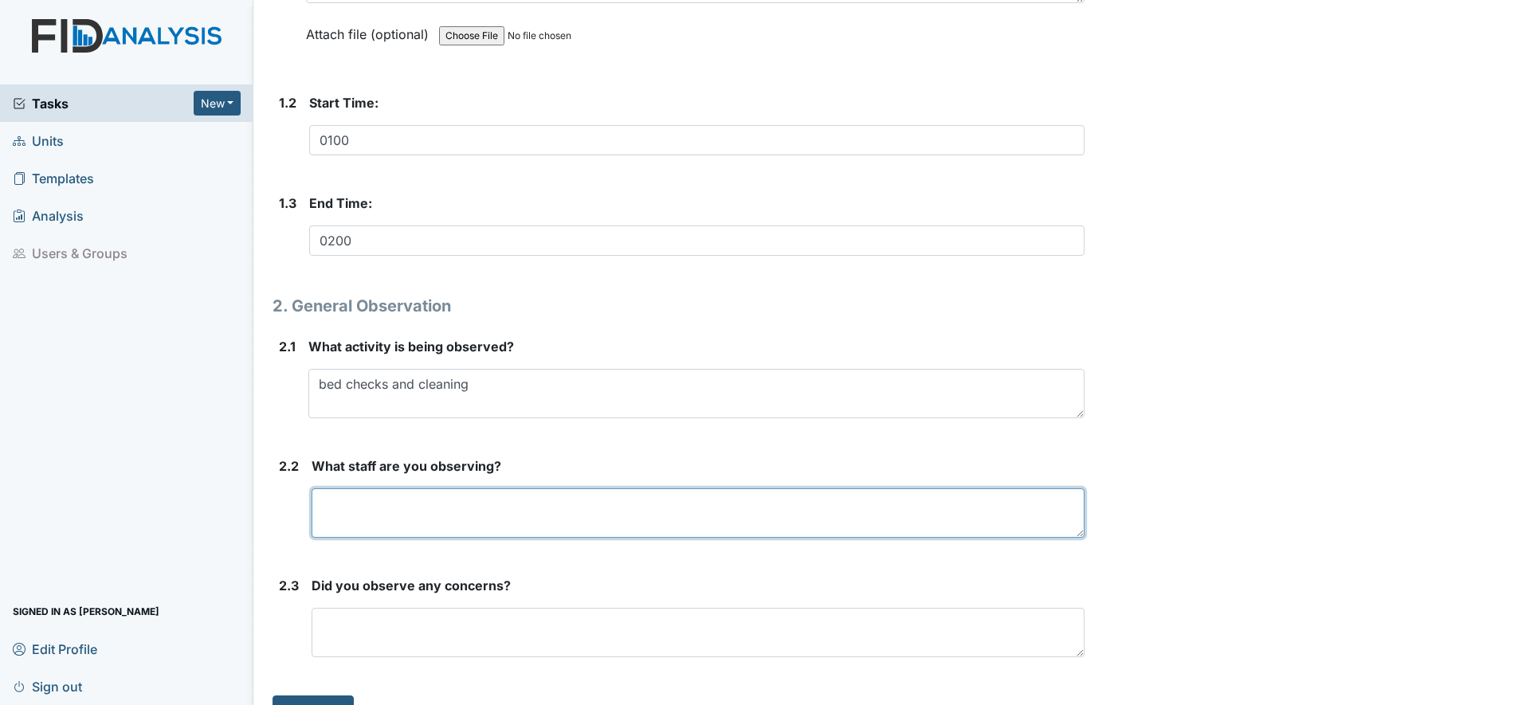
click at [366, 520] on textarea at bounding box center [698, 513] width 773 height 49
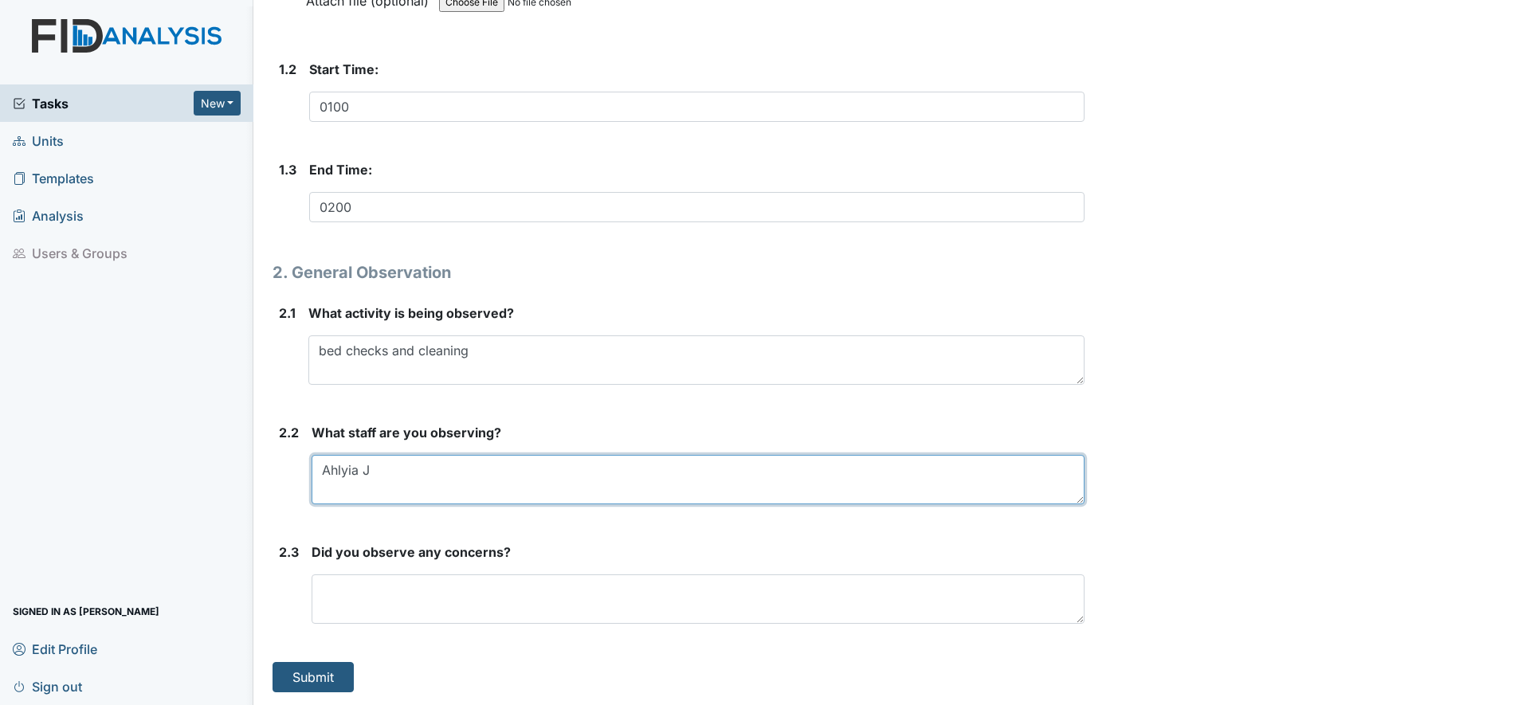
type textarea "Ahlyia J"
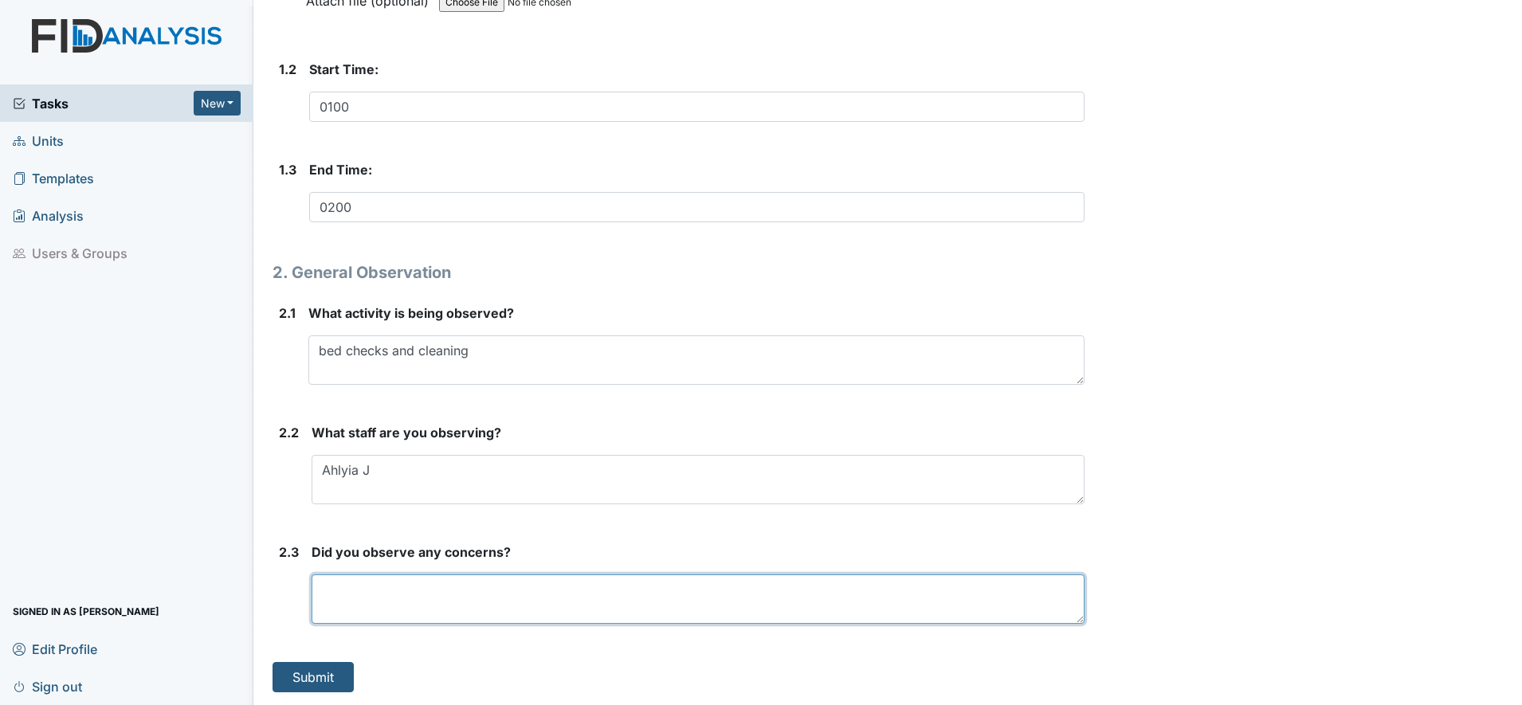
click at [352, 575] on textarea at bounding box center [698, 599] width 773 height 49
type textarea "None noted"
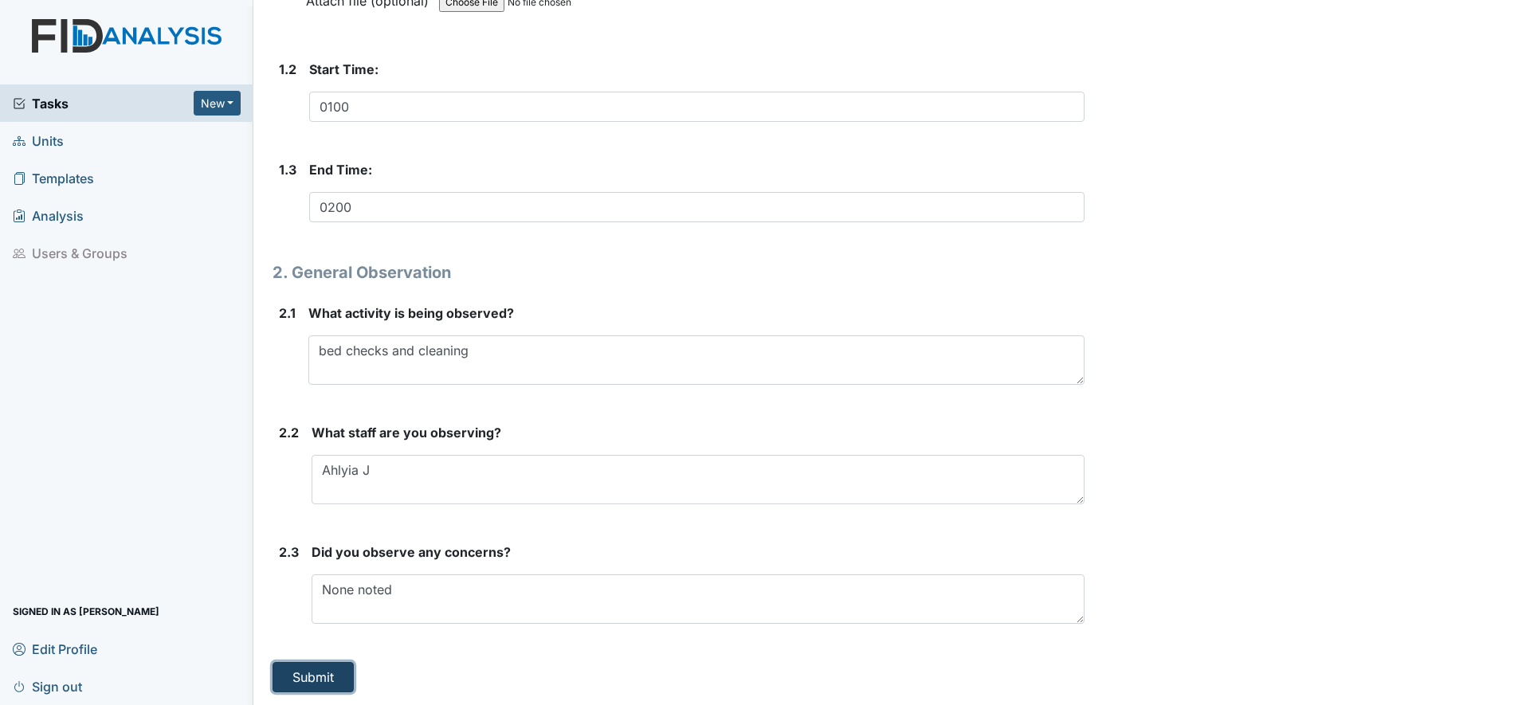
click at [306, 676] on button "Submit" at bounding box center [313, 677] width 81 height 30
